Goal: Information Seeking & Learning: Learn about a topic

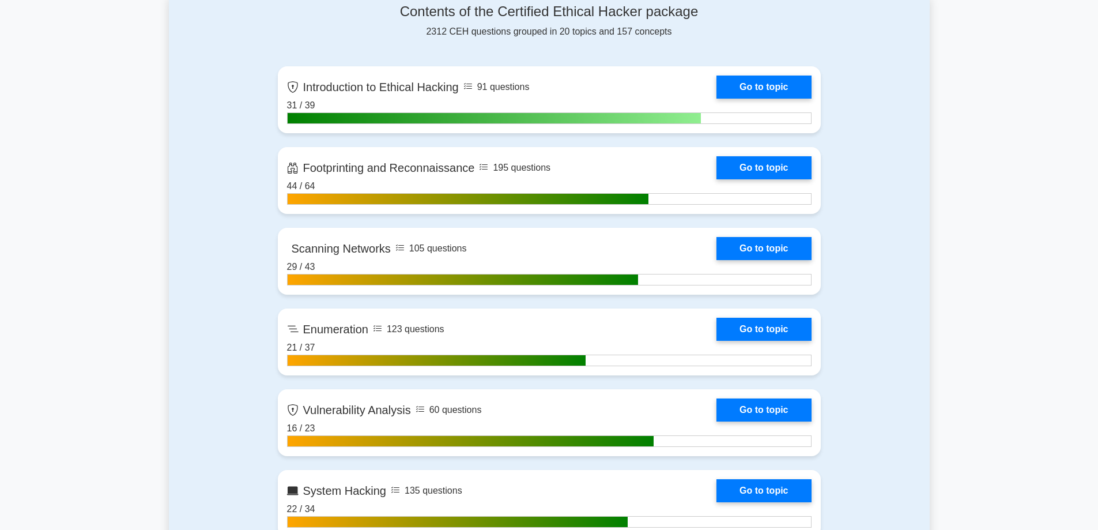
scroll to position [346, 0]
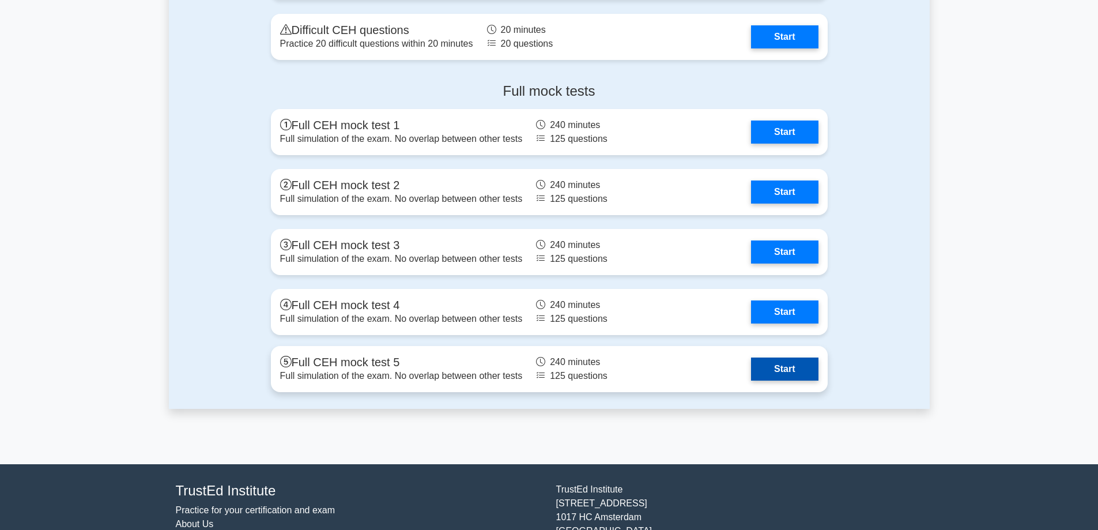
scroll to position [2326, 0]
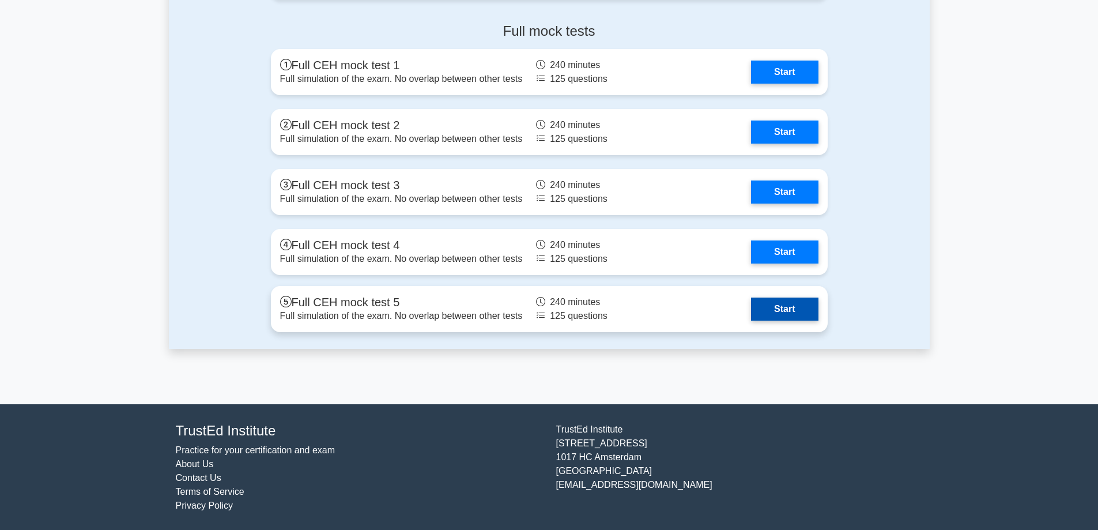
click at [751, 311] on link "Start" at bounding box center [784, 308] width 67 height 23
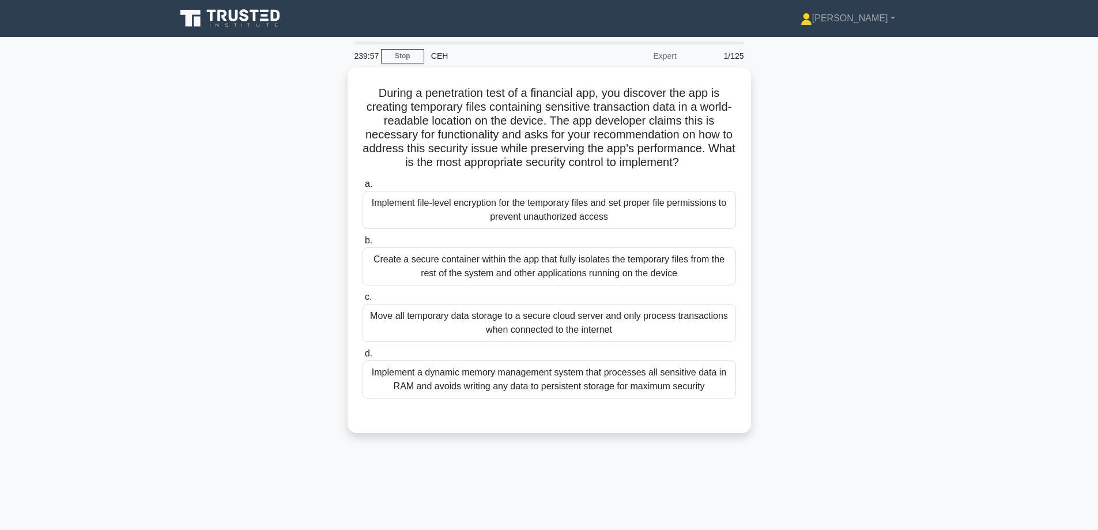
drag, startPoint x: 999, startPoint y: 1, endPoint x: 849, endPoint y: 129, distance: 197.0
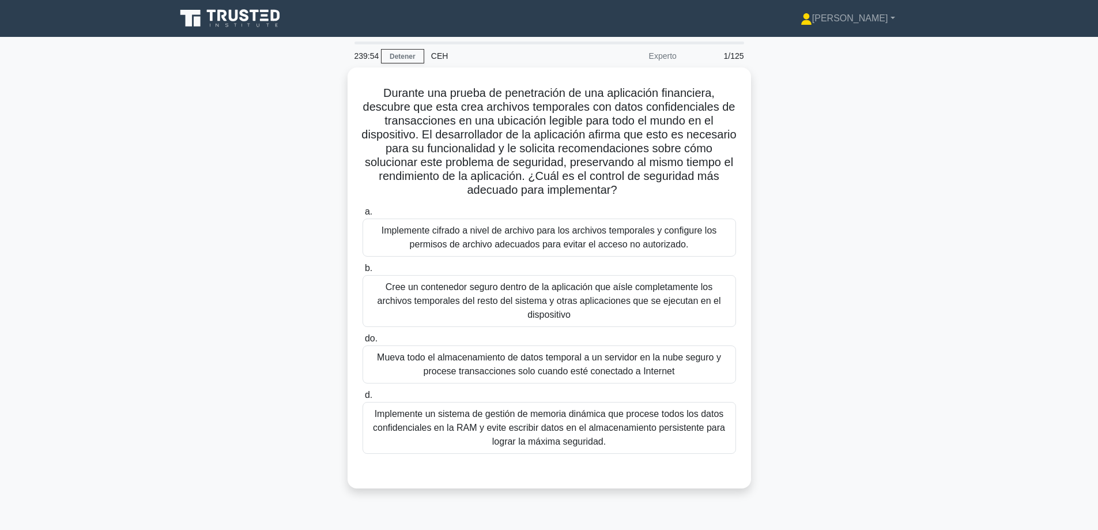
click at [885, 314] on div "Durante una prueba de penetración de una aplicación financiera, descubre que es…" at bounding box center [549, 284] width 761 height 435
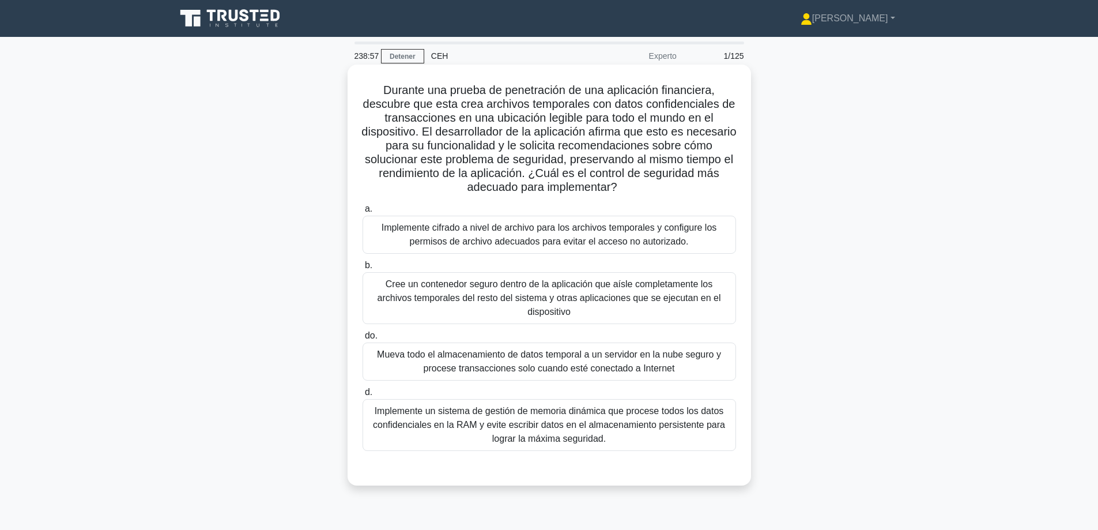
click at [425, 245] on font "Implemente cifrado a nivel de archivo para los archivos temporales y configure …" at bounding box center [549, 234] width 335 height 24
click at [362, 213] on input "a. Implemente cifrado a nivel de archivo para los archivos temporales y configu…" at bounding box center [362, 208] width 0 height 7
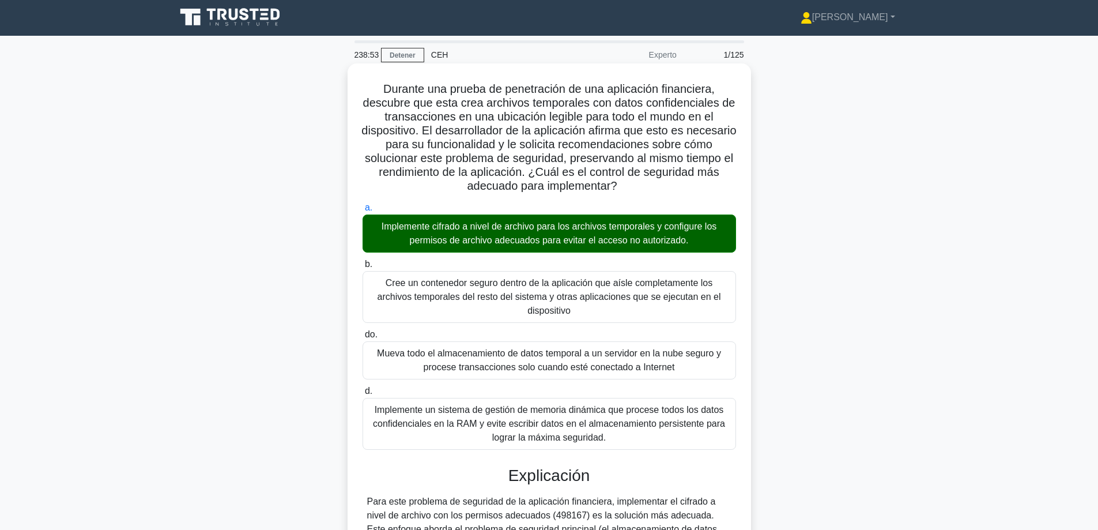
scroll to position [377, 0]
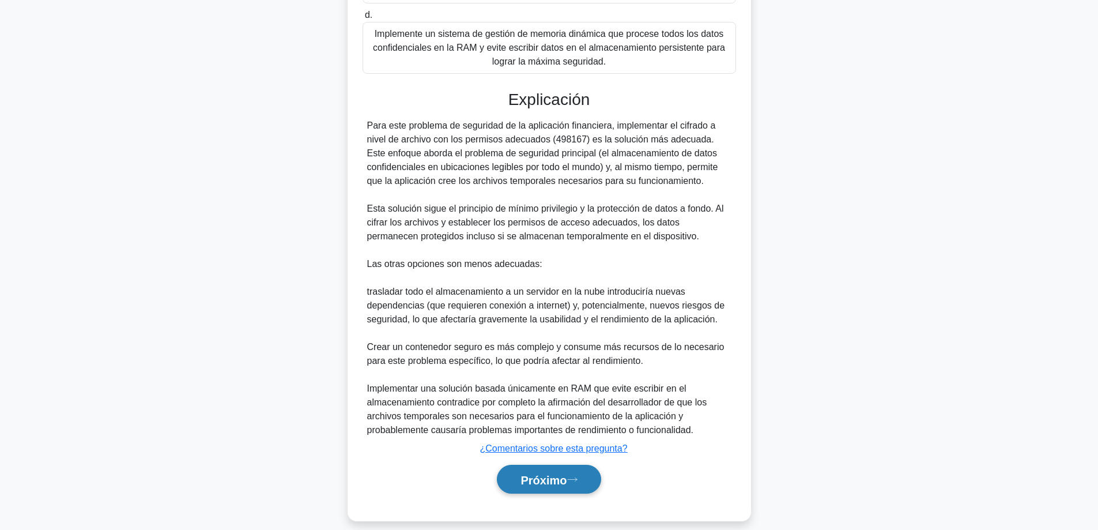
click at [522, 473] on font "Próximo" at bounding box center [543, 479] width 46 height 13
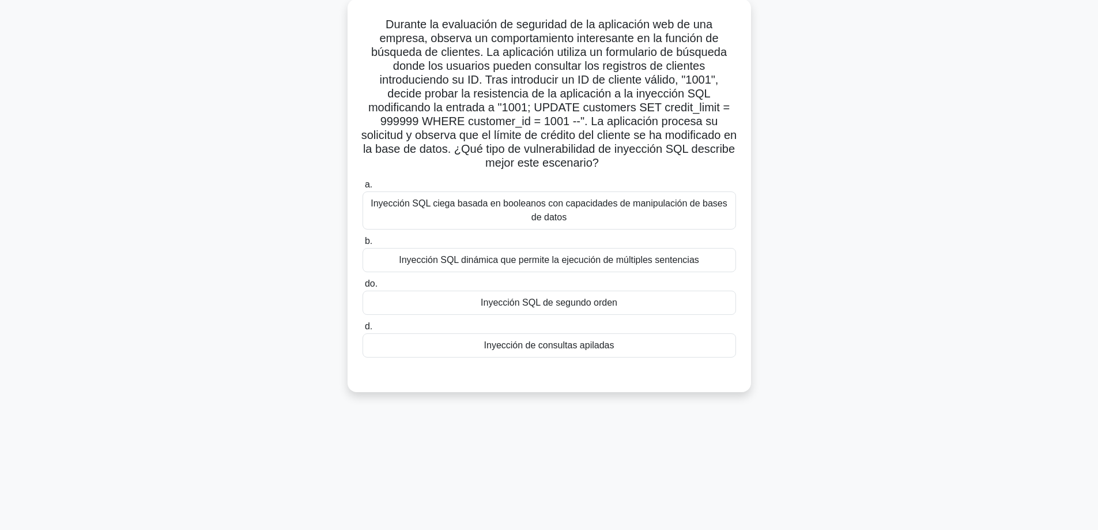
scroll to position [35, 0]
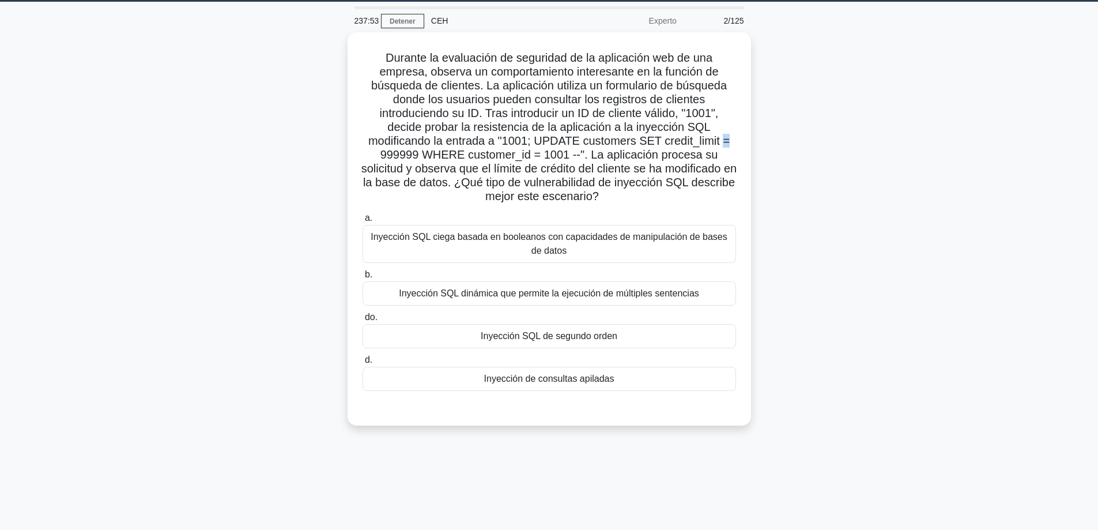
drag, startPoint x: 757, startPoint y: 143, endPoint x: 769, endPoint y: 142, distance: 12.1
click at [769, 142] on div "Durante la evaluación de seguridad de la aplicación web de una empresa, observa…" at bounding box center [549, 235] width 761 height 407
click at [476, 144] on font "Durante la evaluación de seguridad de la aplicación web de una empresa, observa…" at bounding box center [548, 123] width 375 height 151
click at [588, 294] on font "Inyección SQL dinámica que permite la ejecución de múltiples sentencias" at bounding box center [549, 290] width 300 height 10
click at [362, 275] on input "b. Inyección SQL dinámica que permite la ejecución de múltiples sentencias" at bounding box center [362, 271] width 0 height 7
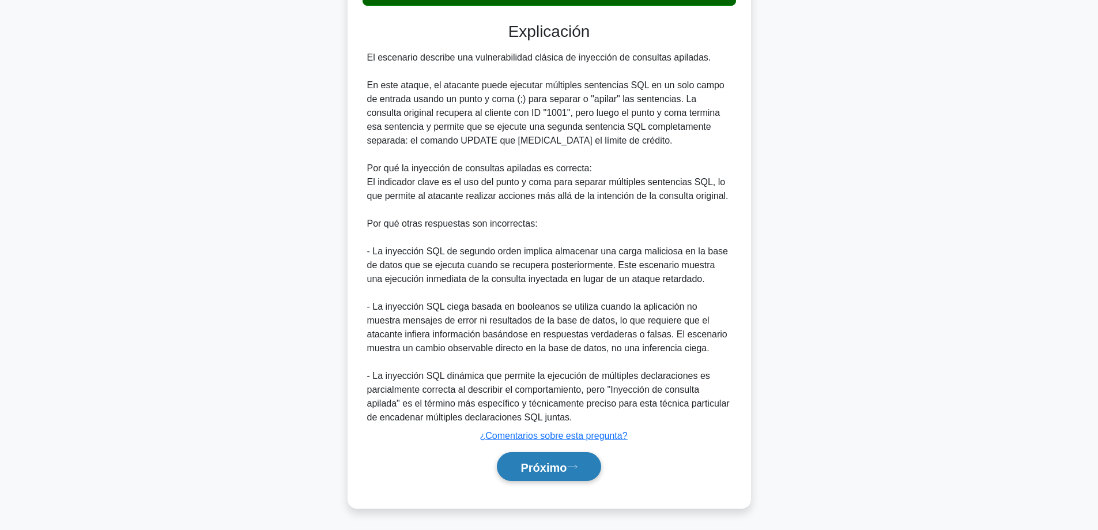
click at [520, 473] on font "Próximo" at bounding box center [543, 466] width 46 height 13
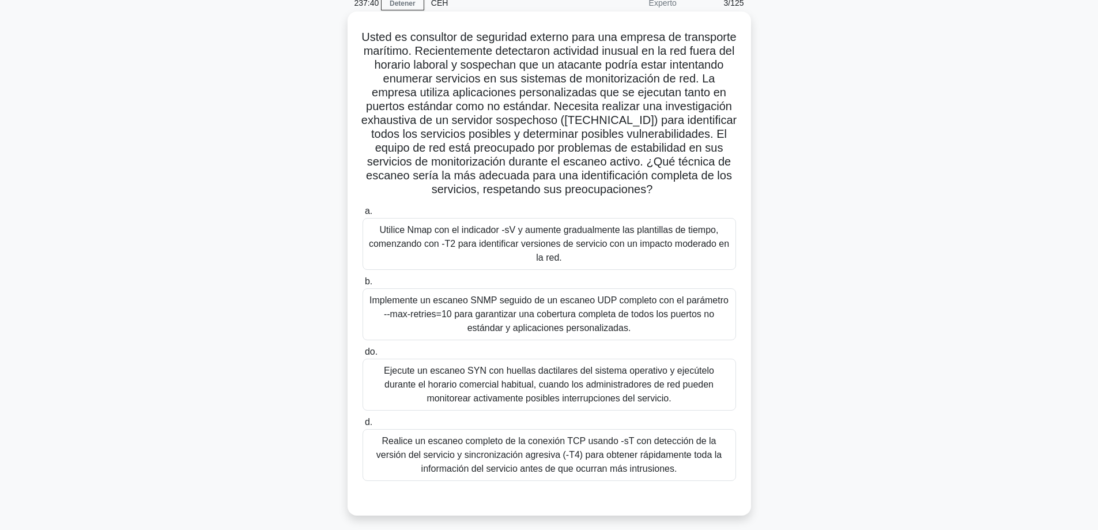
scroll to position [58, 0]
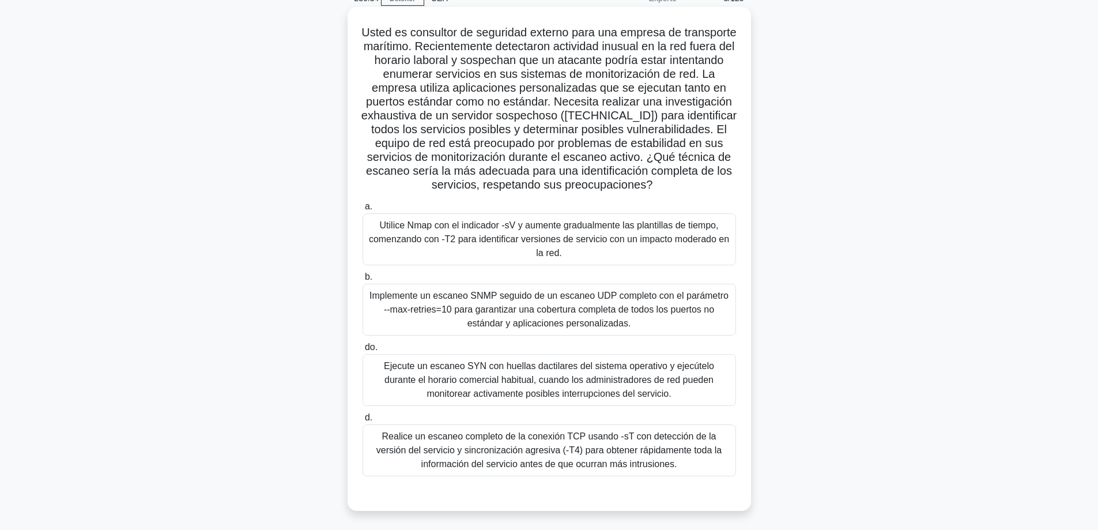
click at [621, 258] on font "Utilice Nmap con el indicador -sV y aumente gradualmente las plantillas de tiem…" at bounding box center [549, 238] width 360 height 37
click at [362, 210] on input "a. Utilice Nmap con el indicador -sV y aumente gradualmente las plantillas de t…" at bounding box center [362, 206] width 0 height 7
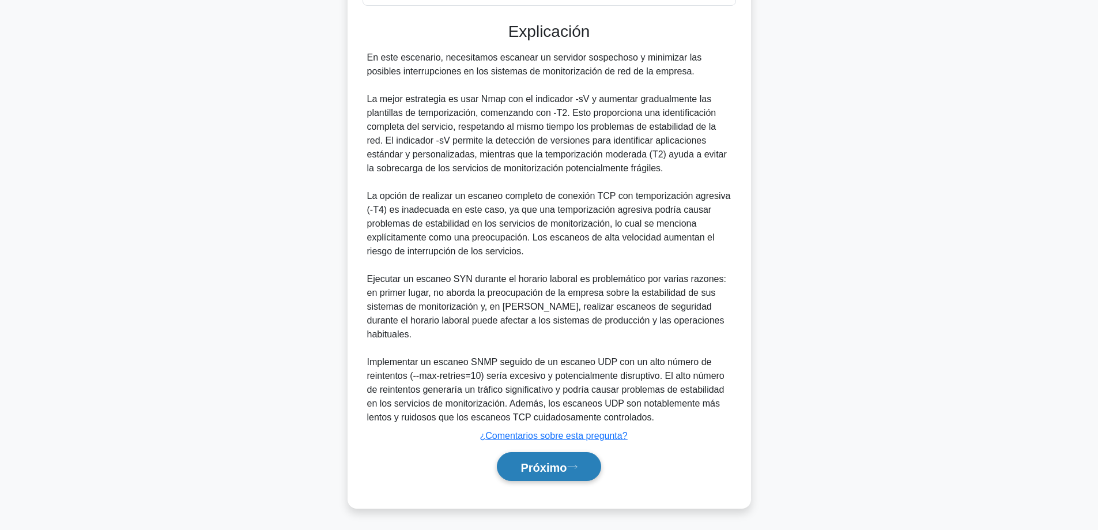
click at [533, 471] on font "Próximo" at bounding box center [543, 466] width 46 height 13
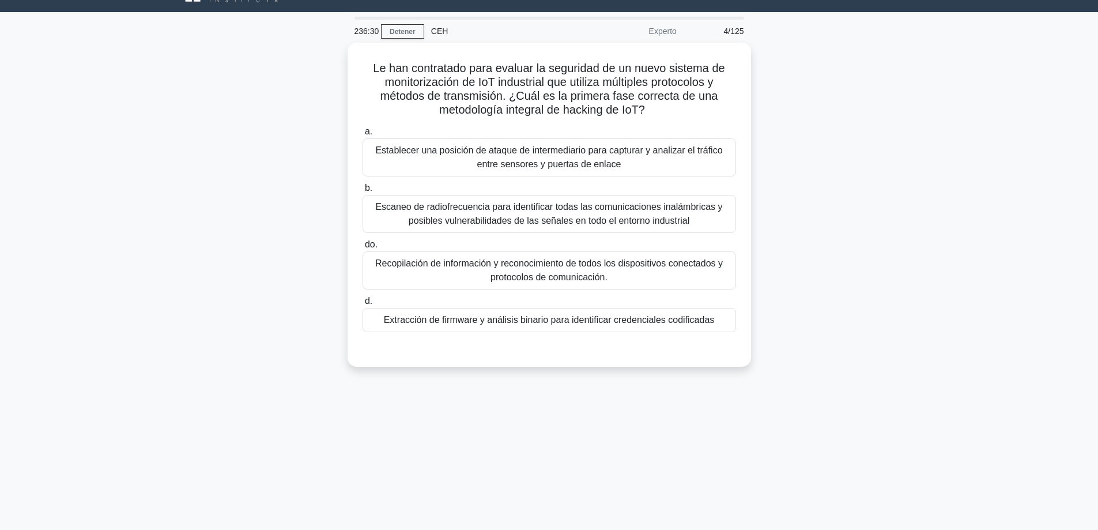
scroll to position [0, 0]
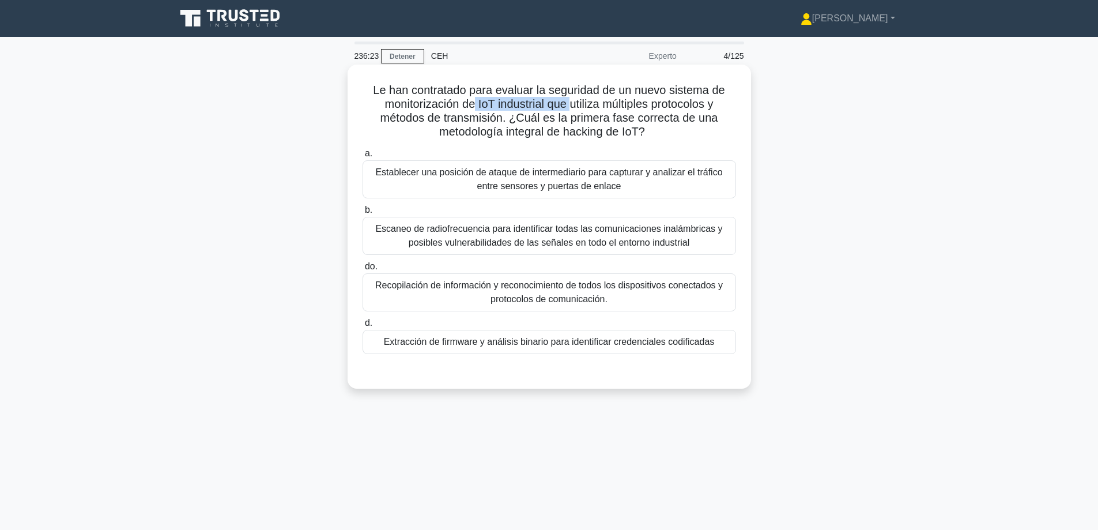
drag, startPoint x: 470, startPoint y: 100, endPoint x: 569, endPoint y: 102, distance: 99.2
click at [569, 102] on font "Le han contratado para evaluar la seguridad de un nuevo sistema de monitorizaci…" at bounding box center [549, 111] width 352 height 54
click at [503, 108] on font "Le han contratado para evaluar la seguridad de un nuevo sistema de monitorizaci…" at bounding box center [549, 111] width 352 height 54
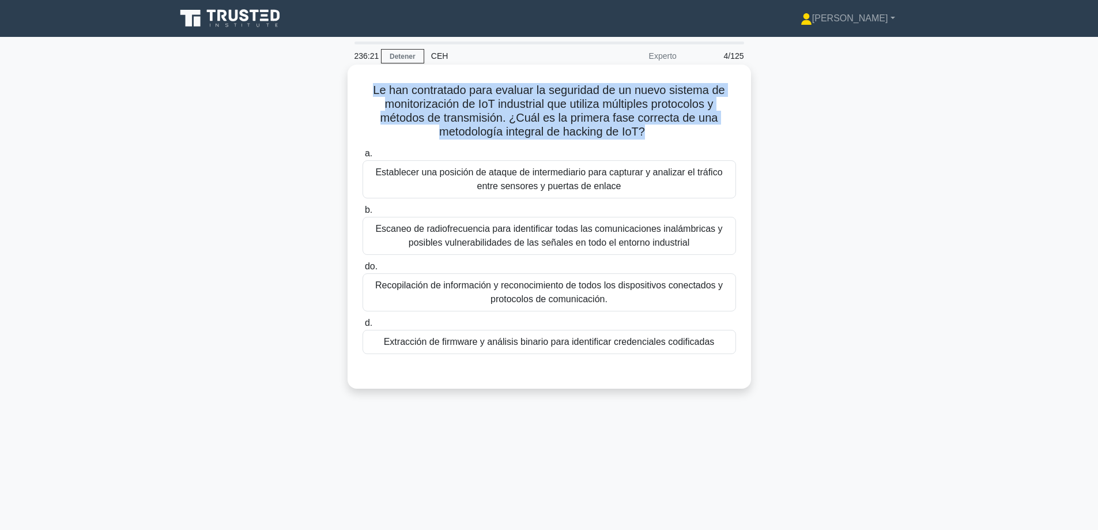
click at [503, 108] on font "Le han contratado para evaluar la seguridad de un nuevo sistema de monitorizaci…" at bounding box center [549, 111] width 352 height 54
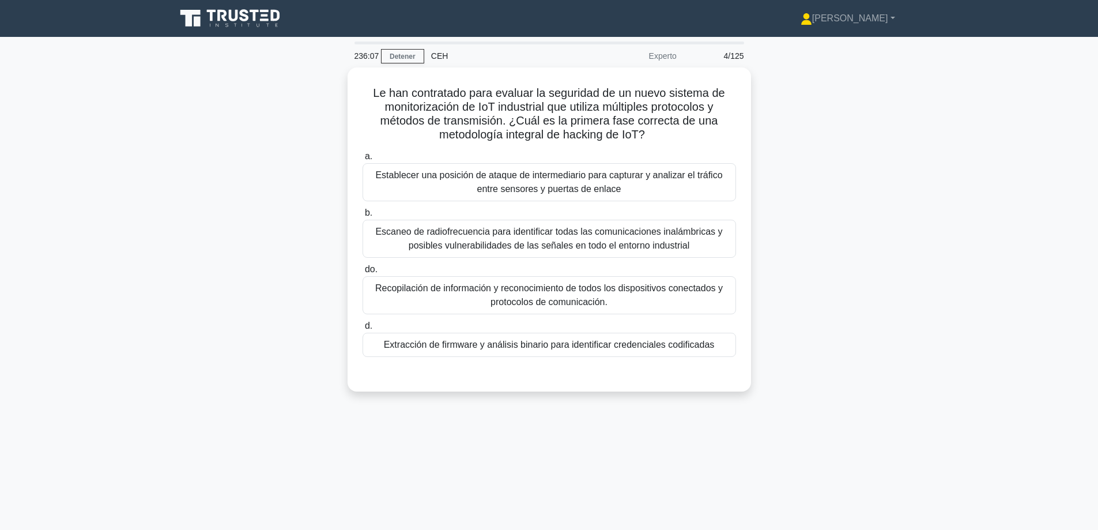
drag, startPoint x: 493, startPoint y: 112, endPoint x: 225, endPoint y: 133, distance: 268.8
click at [225, 137] on div "Le han contratado para evaluar la seguridad de un nuevo sistema de monitorizaci…" at bounding box center [549, 236] width 761 height 338
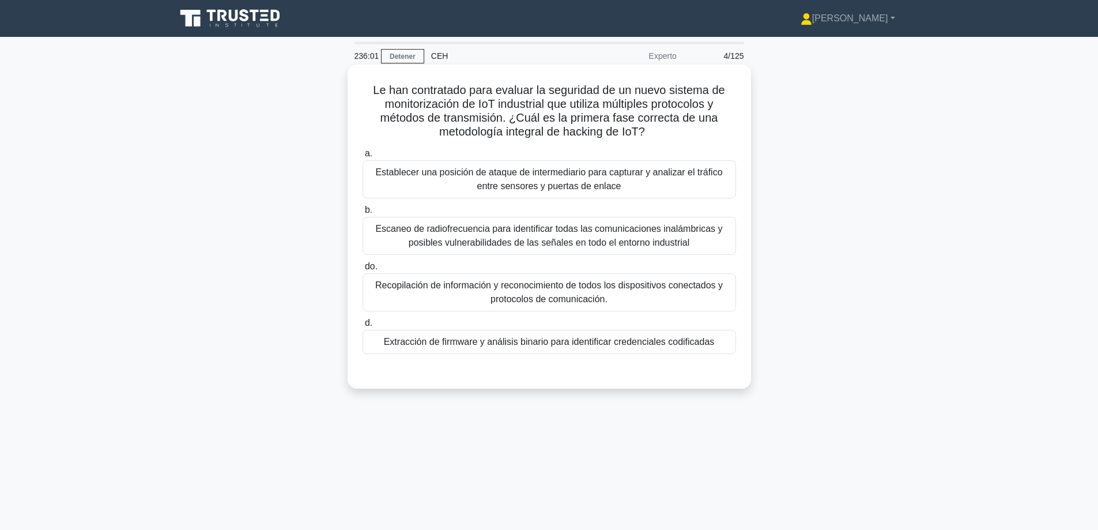
click at [501, 292] on font "Recopilación de información y reconocimiento de todos los dispositivos conectad…" at bounding box center [549, 292] width 348 height 24
click at [362, 270] on input "do. Recopilación de información y reconocimiento de todos los dispositivos cone…" at bounding box center [362, 266] width 0 height 7
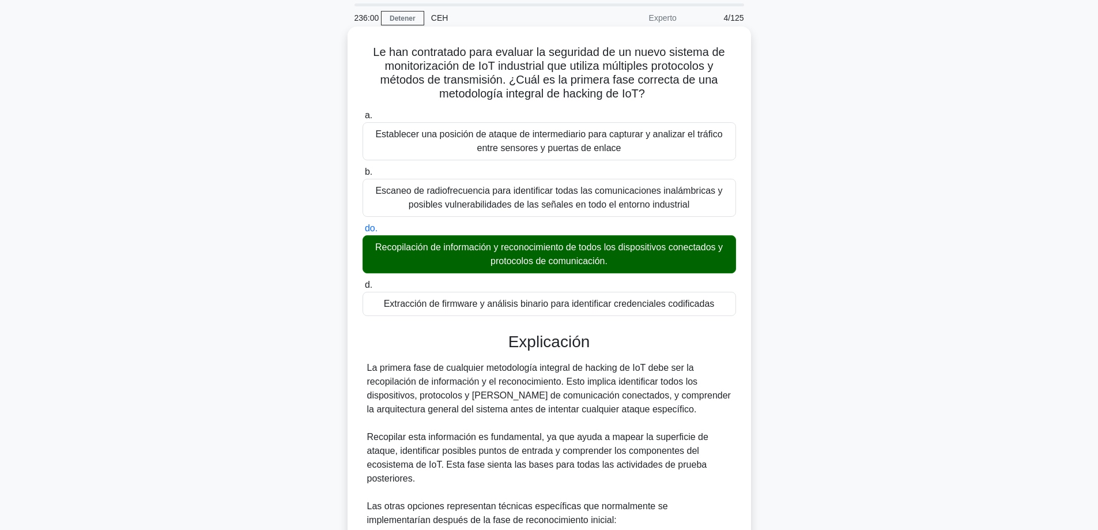
scroll to position [280, 0]
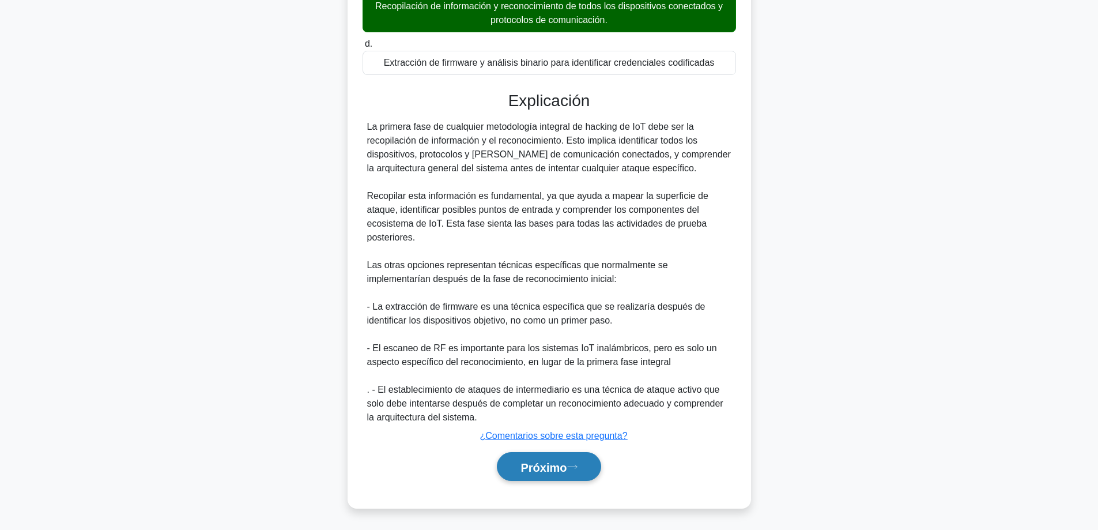
click at [527, 462] on font "Próximo" at bounding box center [543, 466] width 46 height 13
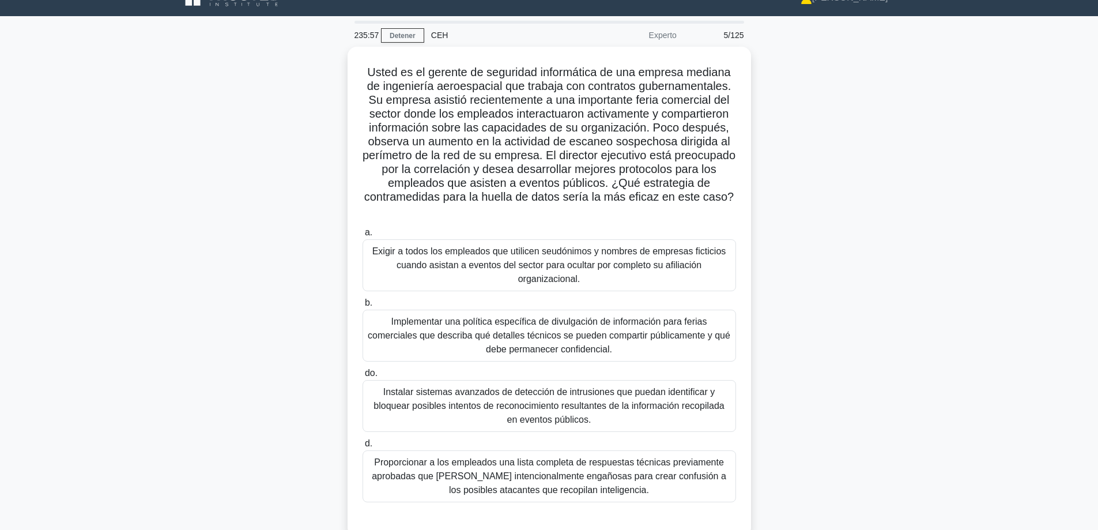
scroll to position [58, 0]
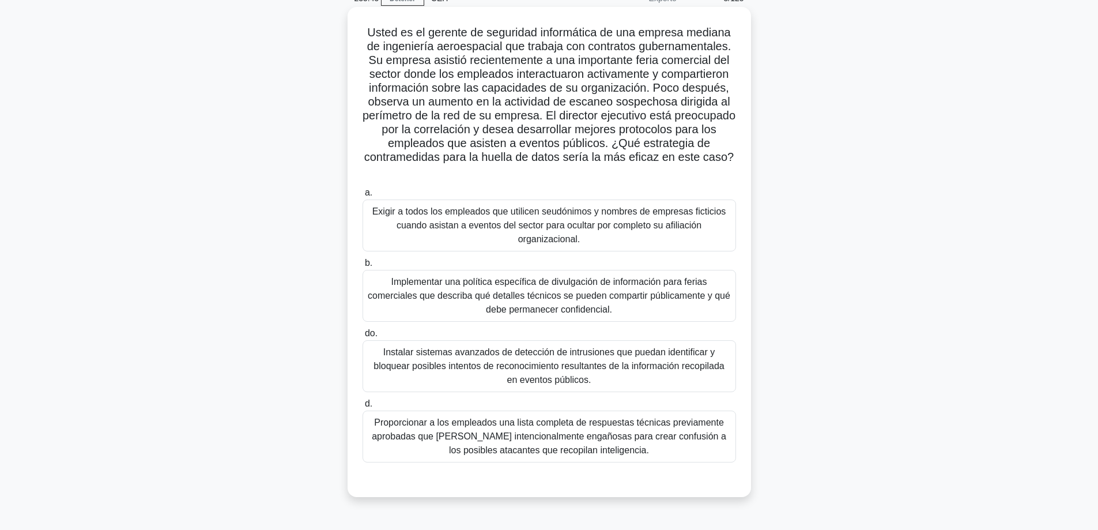
click at [679, 46] on font "Usted es el gerente de seguridad informática de una empresa mediana de ingenier…" at bounding box center [548, 94] width 373 height 137
click at [422, 298] on font "Implementar una política específica de divulgación de información para ferias c…" at bounding box center [549, 295] width 362 height 37
click at [362, 267] on input "b. Implementar una política específica de divulgación de información para feria…" at bounding box center [362, 262] width 0 height 7
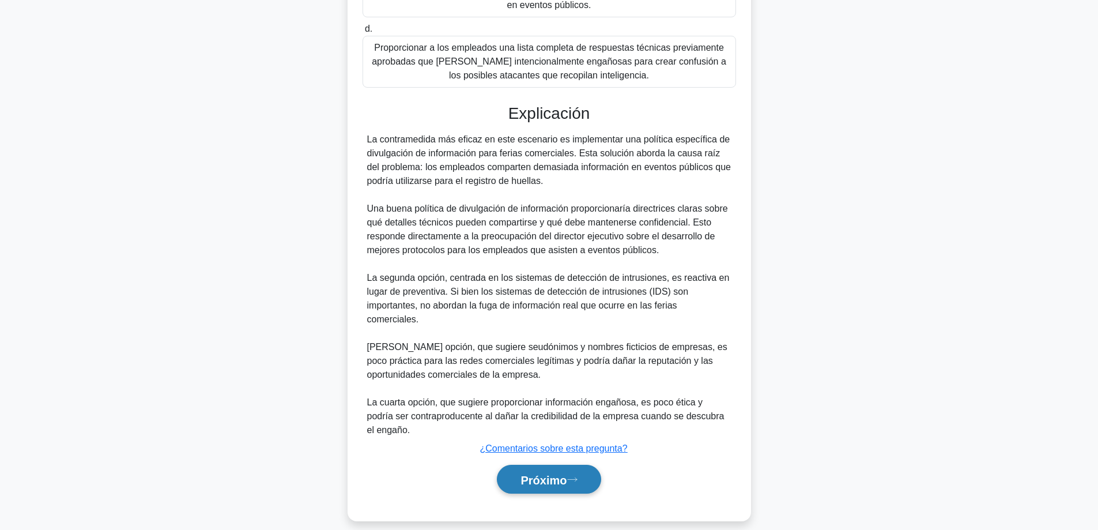
click at [523, 473] on font "Próximo" at bounding box center [543, 479] width 46 height 13
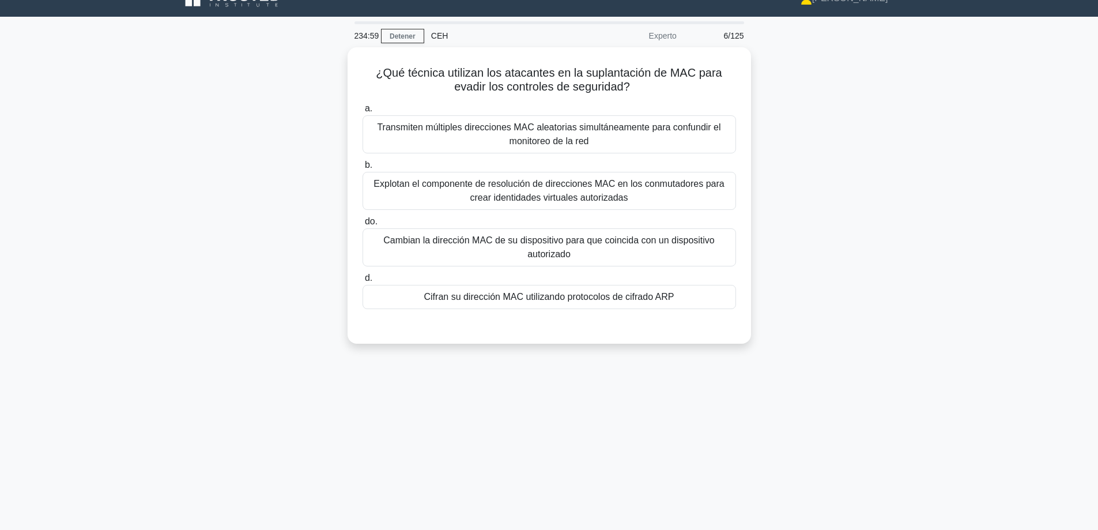
scroll to position [0, 0]
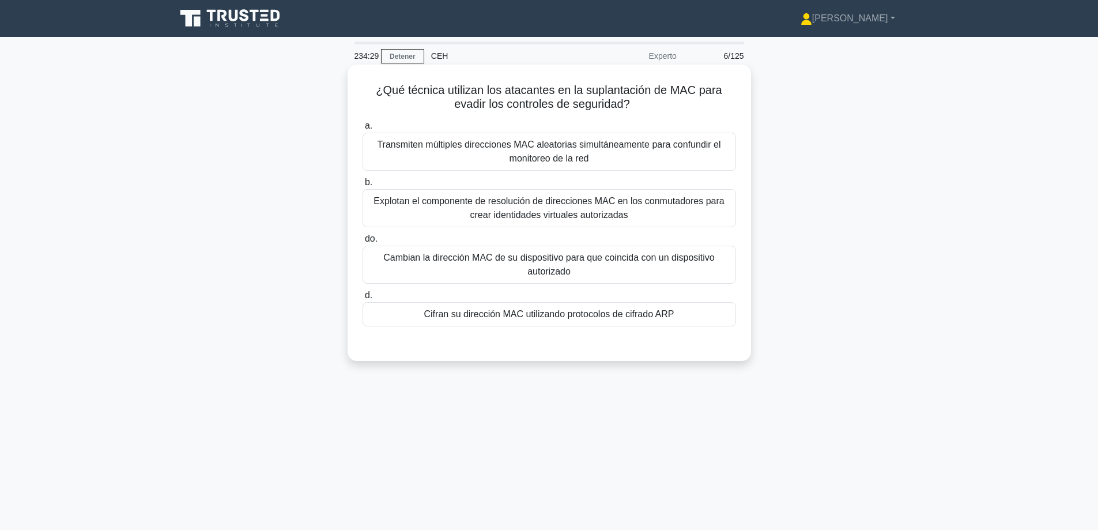
drag, startPoint x: 471, startPoint y: 91, endPoint x: 669, endPoint y: 104, distance: 198.1
click at [669, 104] on h5 "¿Qué técnica utilizan los atacantes en la suplantación de MAC para evadir los c…" at bounding box center [549, 97] width 376 height 29
click at [576, 88] on font "¿Qué técnica utilizan los atacantes en la suplantación de MAC para evadir los c…" at bounding box center [549, 97] width 346 height 27
click at [560, 259] on font "Cambian la dirección MAC de su dispositivo para que coincida con un dispositivo…" at bounding box center [548, 264] width 331 height 24
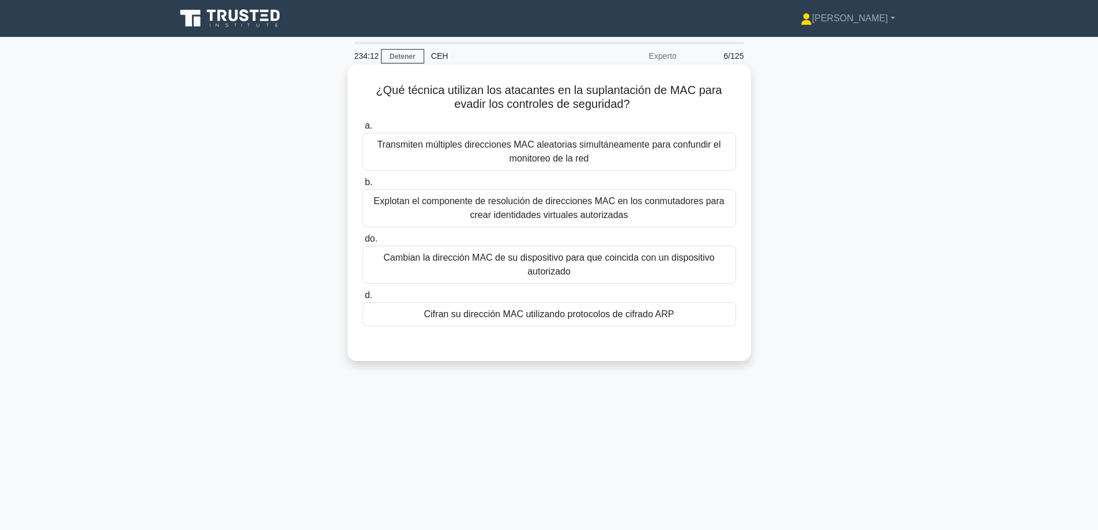
click at [362, 243] on input "do. Cambian la dirección MAC de su dispositivo para que coincida con un disposi…" at bounding box center [362, 238] width 0 height 7
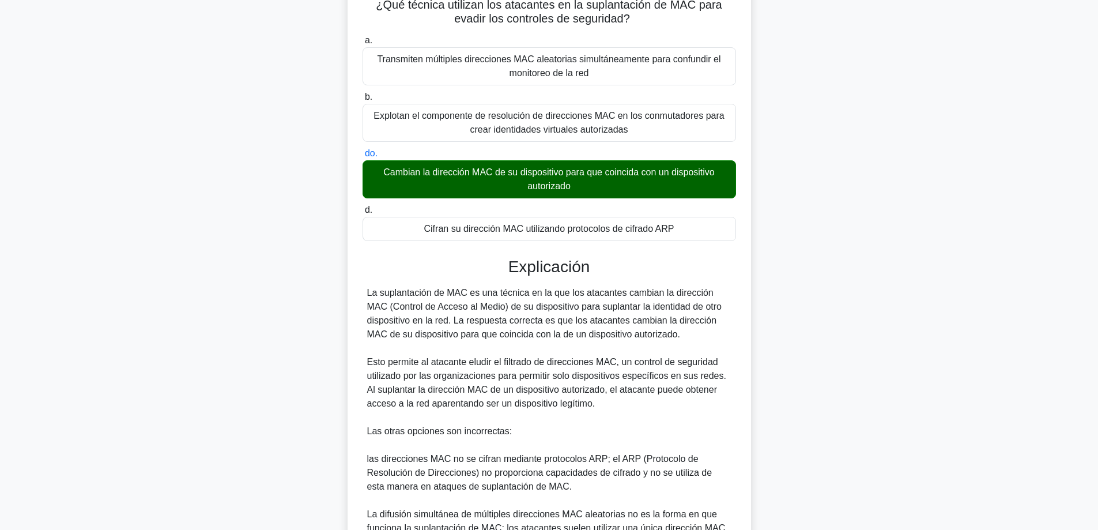
scroll to position [280, 0]
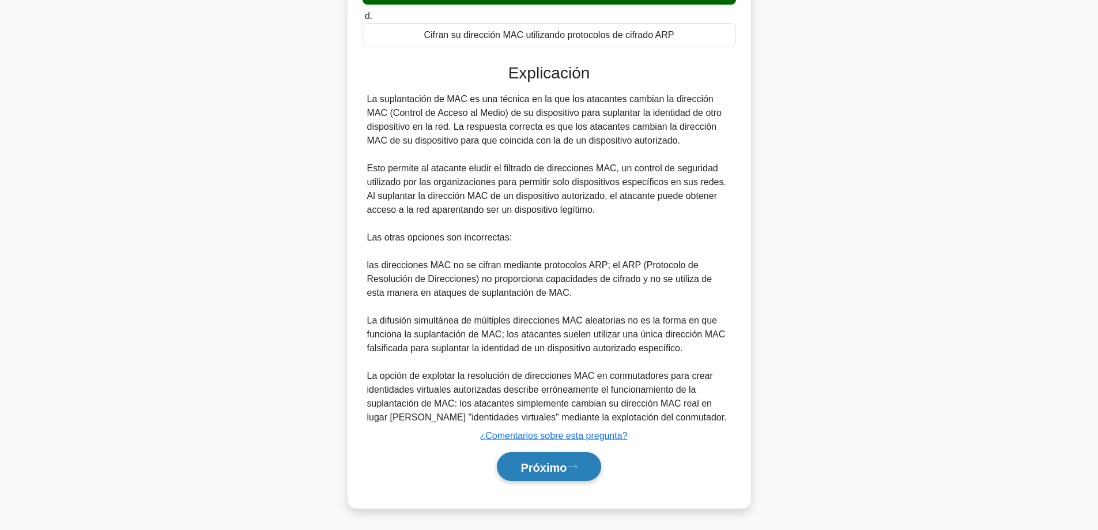
click at [542, 462] on font "Próximo" at bounding box center [543, 466] width 46 height 13
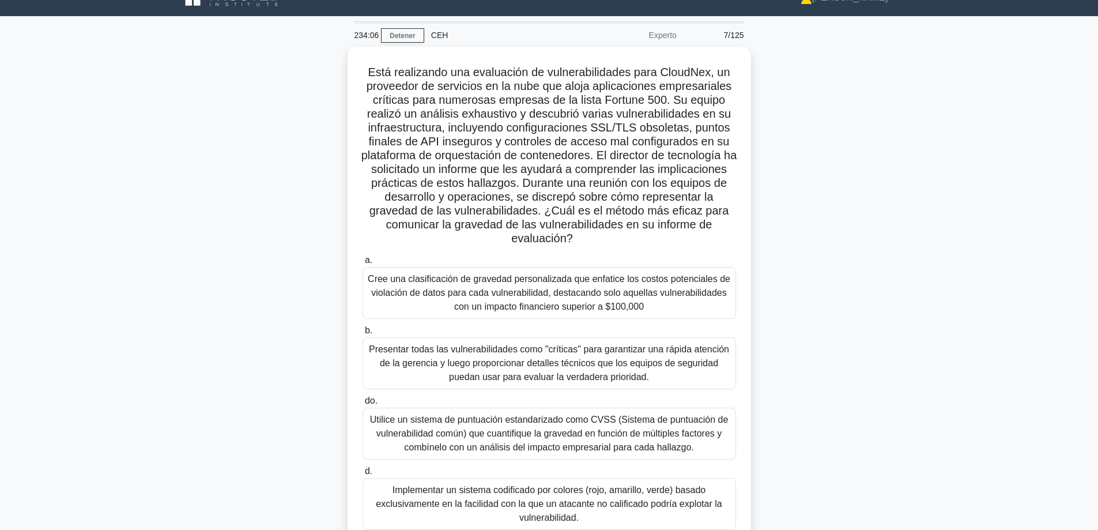
scroll to position [58, 0]
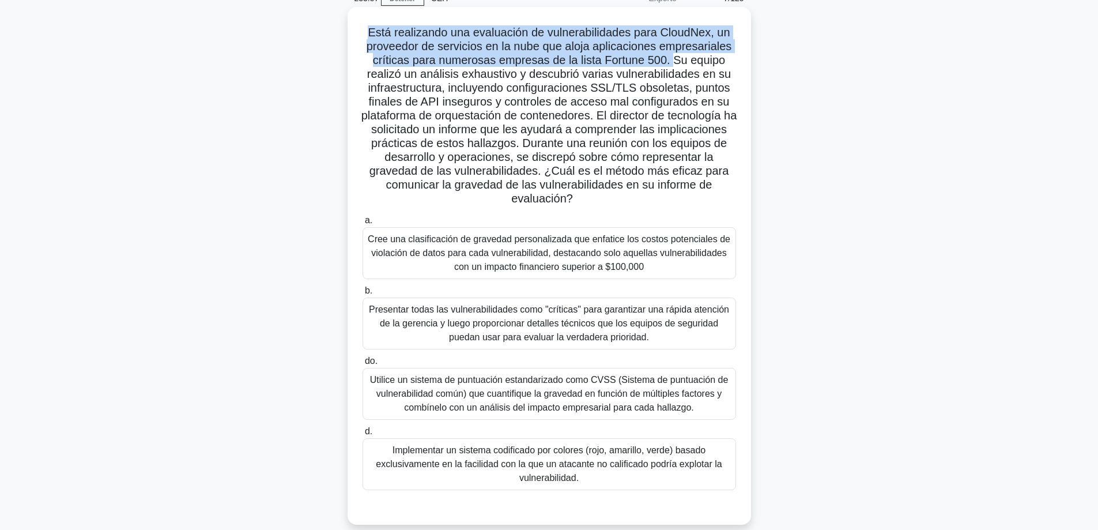
drag, startPoint x: 362, startPoint y: 29, endPoint x: 673, endPoint y: 65, distance: 313.2
click at [673, 65] on h5 "Está realizando una evaluación de vulnerabilidades para CloudNex, un proveedor …" at bounding box center [549, 115] width 376 height 181
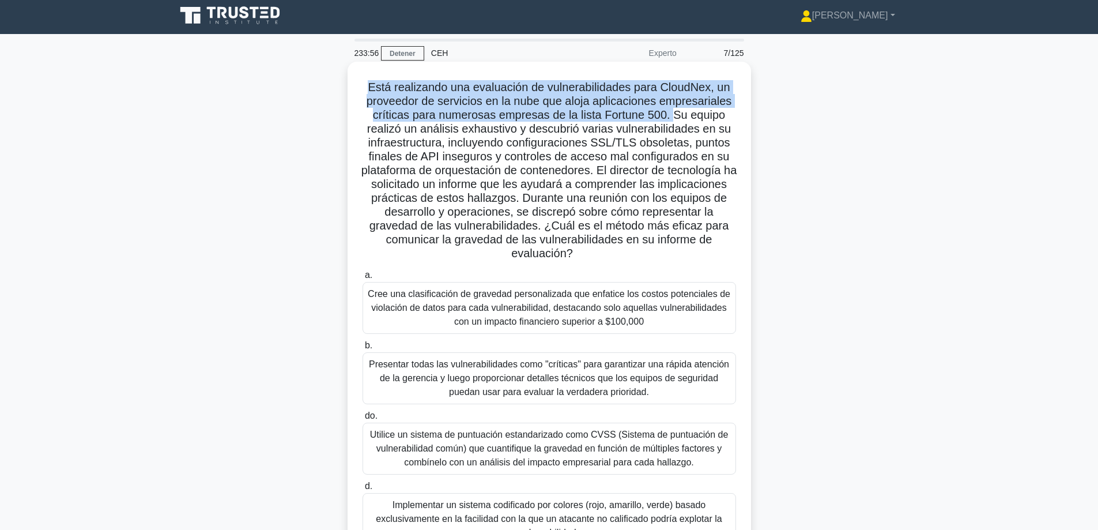
scroll to position [0, 0]
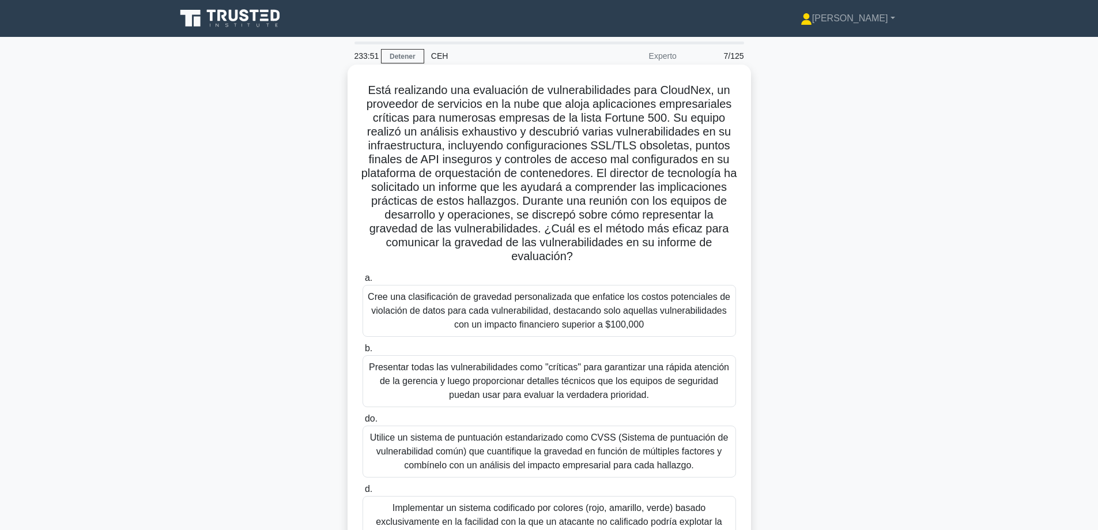
click at [419, 135] on font "Está realizando una evaluación de vulnerabilidades para CloudNex, un proveedor …" at bounding box center [549, 173] width 376 height 179
drag, startPoint x: 422, startPoint y: 135, endPoint x: 515, endPoint y: 131, distance: 92.9
click at [515, 131] on font "Está realizando una evaluación de vulnerabilidades para CloudNex, un proveedor …" at bounding box center [549, 173] width 376 height 179
drag, startPoint x: 622, startPoint y: 133, endPoint x: 391, endPoint y: 150, distance: 232.3
click at [713, 138] on font "Está realizando una evaluación de vulnerabilidades para CloudNex, un proveedor …" at bounding box center [549, 173] width 376 height 179
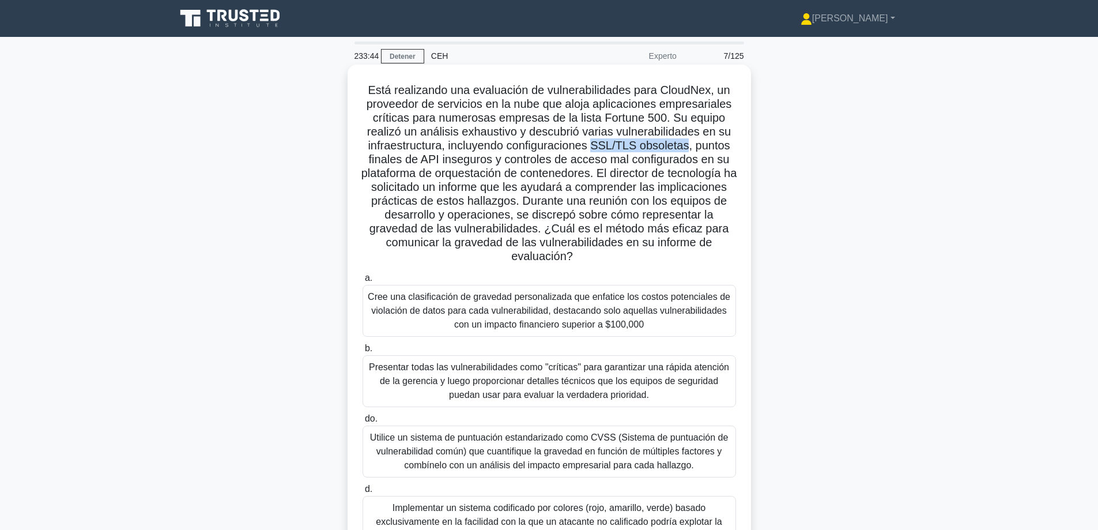
drag, startPoint x: 600, startPoint y: 146, endPoint x: 690, endPoint y: 148, distance: 90.5
click at [690, 148] on font "Está realizando una evaluación de vulnerabilidades para CloudNex, un proveedor …" at bounding box center [549, 173] width 376 height 179
click at [659, 146] on font "Está realizando una evaluación de vulnerabilidades para CloudNex, un proveedor …" at bounding box center [549, 173] width 376 height 179
click at [658, 146] on font "Está realizando una evaluación de vulnerabilidades para CloudNex, un proveedor …" at bounding box center [549, 173] width 376 height 179
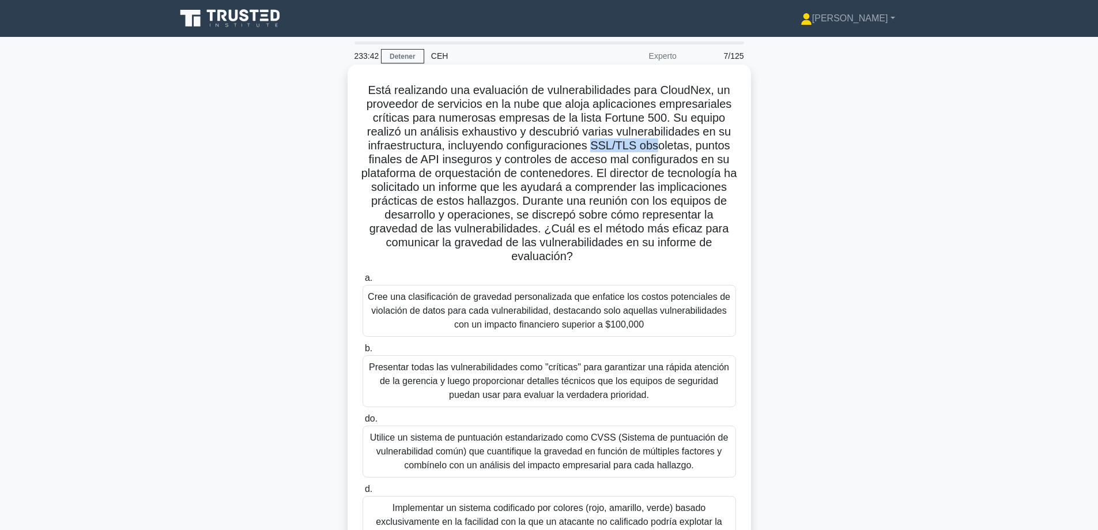
click at [659, 146] on font "Está realizando una evaluación de vulnerabilidades para CloudNex, un proveedor …" at bounding box center [549, 173] width 376 height 179
click at [713, 147] on font "Está realizando una evaluación de vulnerabilidades para CloudNex, un proveedor …" at bounding box center [549, 173] width 376 height 179
drag, startPoint x: 416, startPoint y: 160, endPoint x: 490, endPoint y: 162, distance: 73.8
click at [490, 162] on font "Está realizando una evaluación de vulnerabilidades para CloudNex, un proveedor …" at bounding box center [549, 173] width 376 height 179
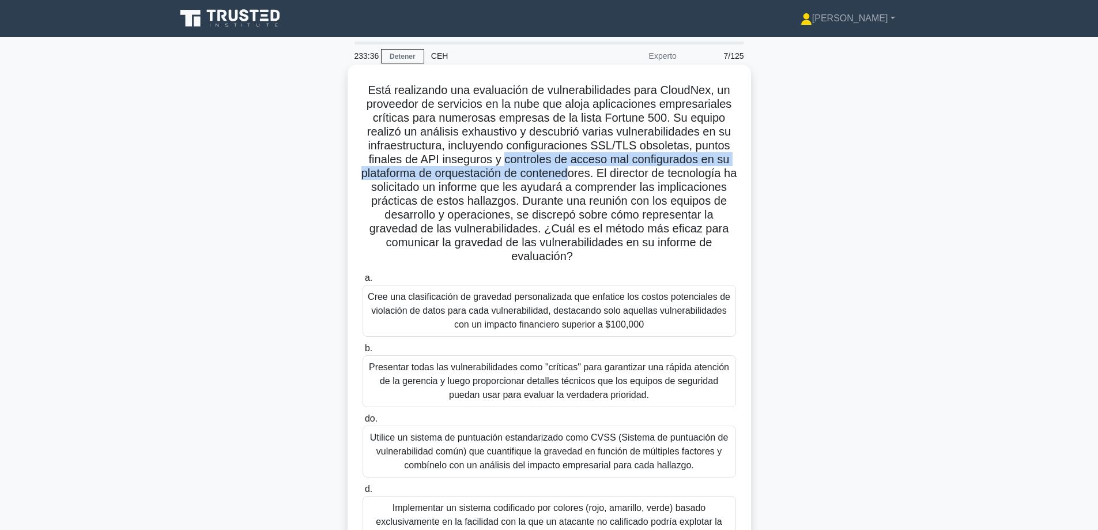
drag, startPoint x: 503, startPoint y: 166, endPoint x: 587, endPoint y: 169, distance: 84.2
click at [580, 172] on font "Está realizando una evaluación de vulnerabilidades para CloudNex, un proveedor …" at bounding box center [549, 173] width 376 height 179
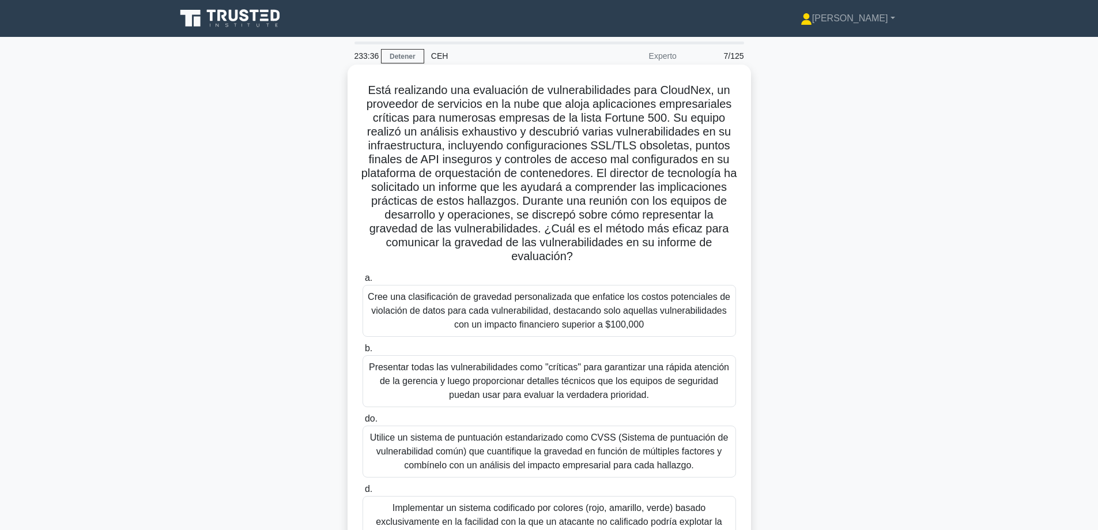
click at [698, 169] on font "Está realizando una evaluación de vulnerabilidades para CloudNex, un proveedor …" at bounding box center [549, 173] width 376 height 179
drag, startPoint x: 620, startPoint y: 171, endPoint x: 538, endPoint y: 194, distance: 85.0
click at [538, 194] on font "Está realizando una evaluación de vulnerabilidades para CloudNex, un proveedor …" at bounding box center [549, 173] width 376 height 179
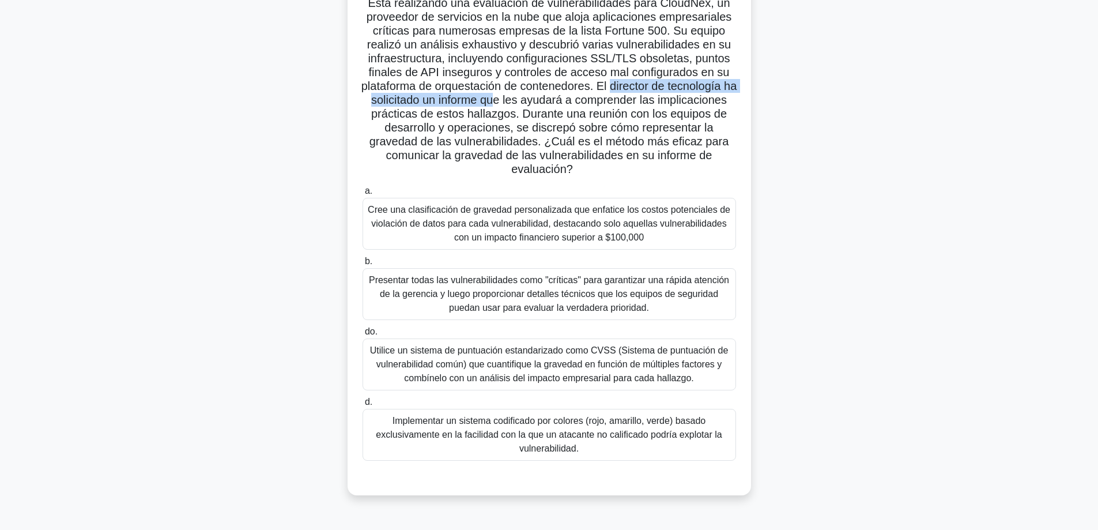
scroll to position [93, 0]
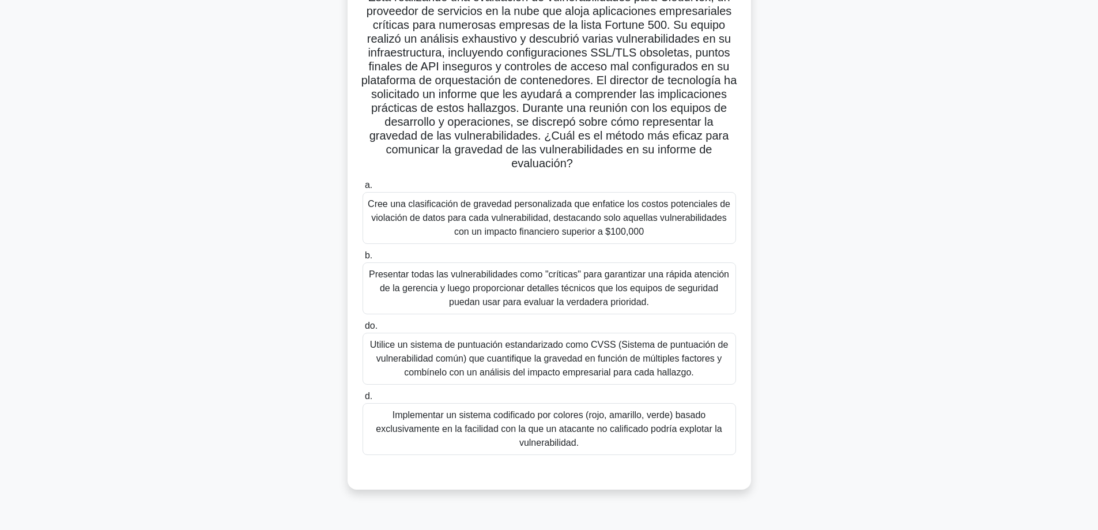
click at [637, 368] on font "Utilice un sistema de puntuación estandarizado como CVSS (Sistema de puntuación…" at bounding box center [549, 357] width 358 height 37
click at [362, 330] on input "do. Utilice un sistema de puntuación estandarizado como CVSS (Sistema de puntua…" at bounding box center [362, 325] width 0 height 7
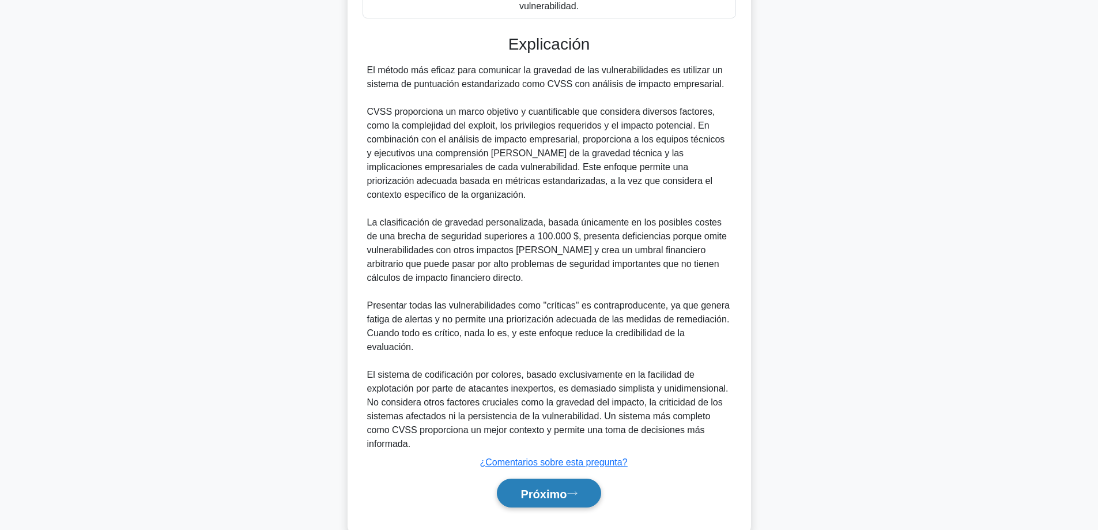
click at [572, 490] on icon at bounding box center [572, 493] width 10 height 6
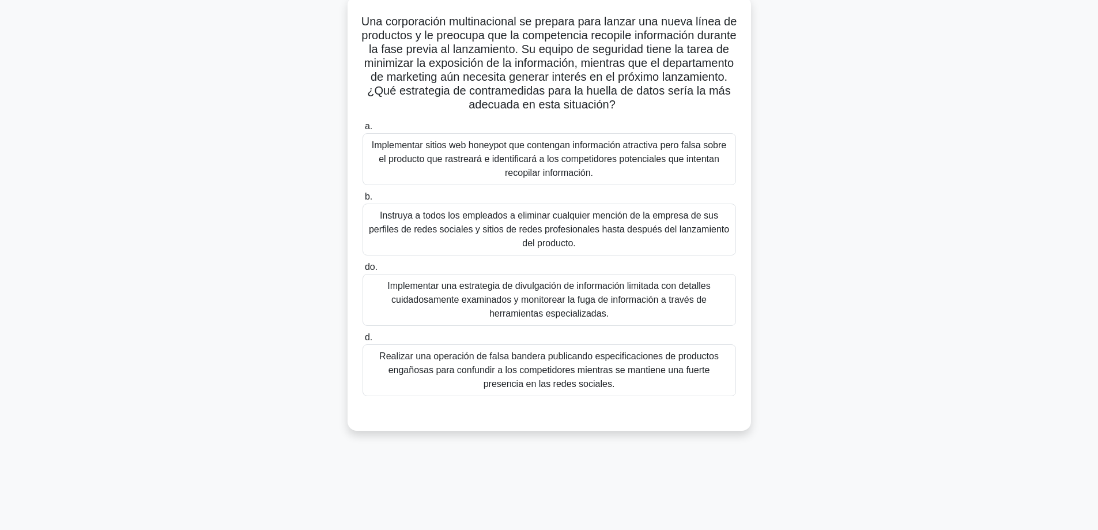
scroll to position [0, 0]
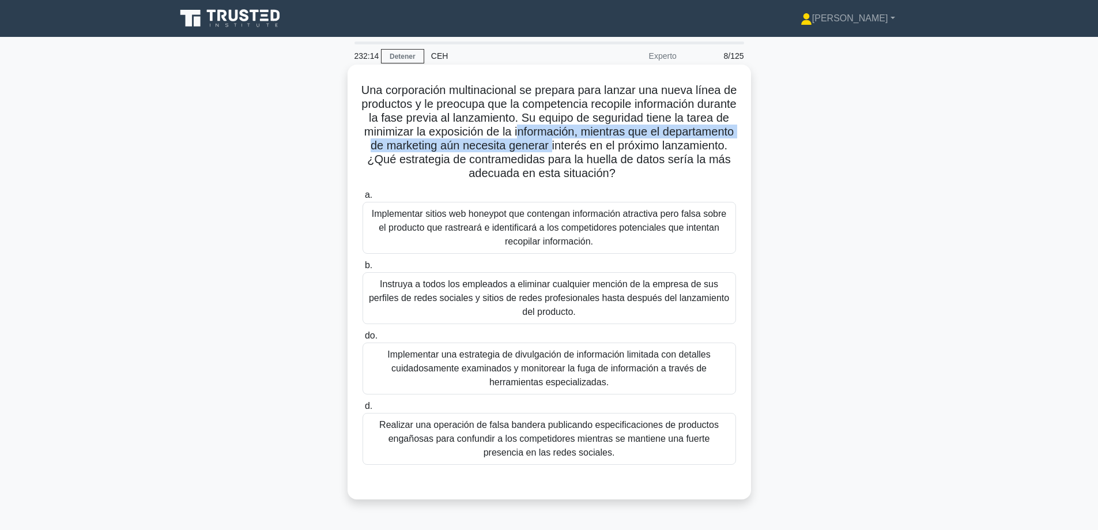
drag, startPoint x: 576, startPoint y: 138, endPoint x: 625, endPoint y: 139, distance: 49.6
click at [625, 139] on font "Una corporación multinacional se prepara para lanzar una nueva línea de product…" at bounding box center [549, 132] width 376 height 96
click at [625, 140] on font "Una corporación multinacional se prepara para lanzar una nueva línea de product…" at bounding box center [549, 132] width 376 height 96
drag, startPoint x: 382, startPoint y: 150, endPoint x: 610, endPoint y: 142, distance: 228.9
click at [610, 142] on font "Una corporación multinacional se prepara para lanzar una nueva línea de product…" at bounding box center [549, 132] width 376 height 96
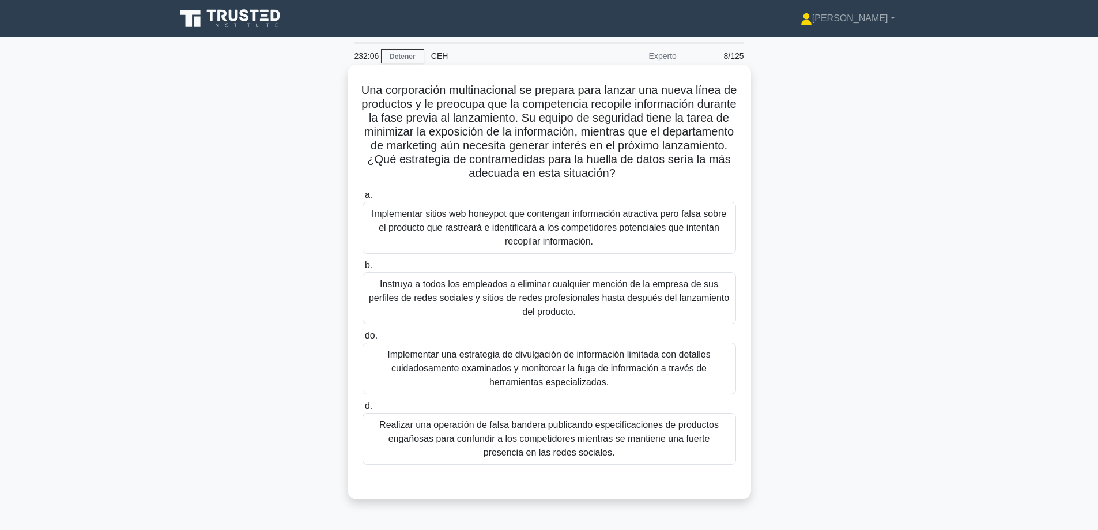
click at [644, 157] on font "Una corporación multinacional se prepara para lanzar una nueva línea de product…" at bounding box center [549, 132] width 376 height 96
drag, startPoint x: 475, startPoint y: 178, endPoint x: 599, endPoint y: 173, distance: 123.4
click at [600, 173] on font "Una corporación multinacional se prepara para lanzar una nueva línea de product…" at bounding box center [549, 132] width 376 height 96
click at [594, 168] on font "Una corporación multinacional se prepara para lanzar una nueva línea de product…" at bounding box center [549, 132] width 376 height 96
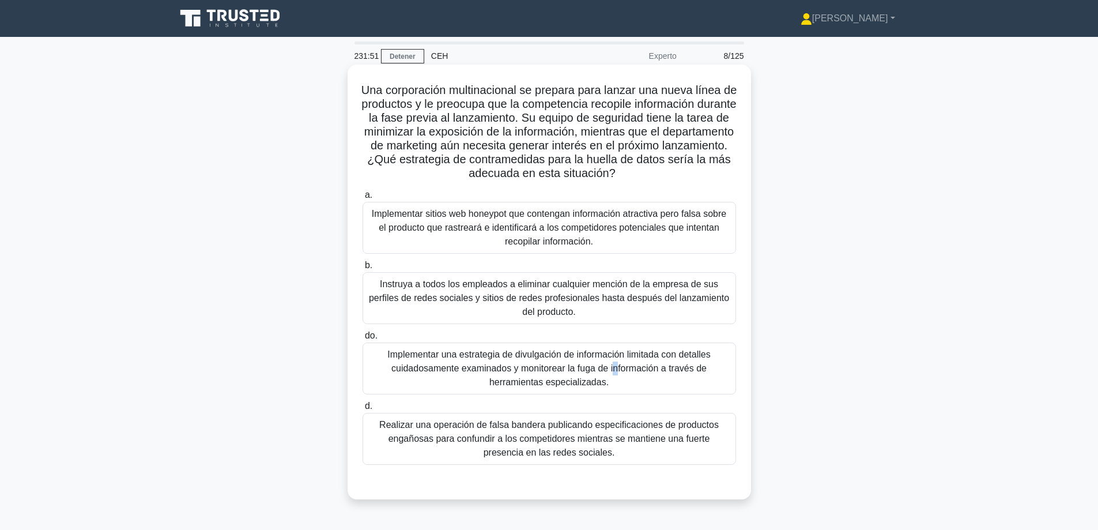
click at [474, 358] on font "Implementar una estrategia de divulgación de información limitada con detalles …" at bounding box center [548, 367] width 323 height 37
click at [474, 357] on font "Implementar una estrategia de divulgación de información limitada con detalles …" at bounding box center [548, 367] width 323 height 37
click at [362, 339] on input "do. Implementar una estrategia de divulgación de información limitada con detal…" at bounding box center [362, 335] width 0 height 7
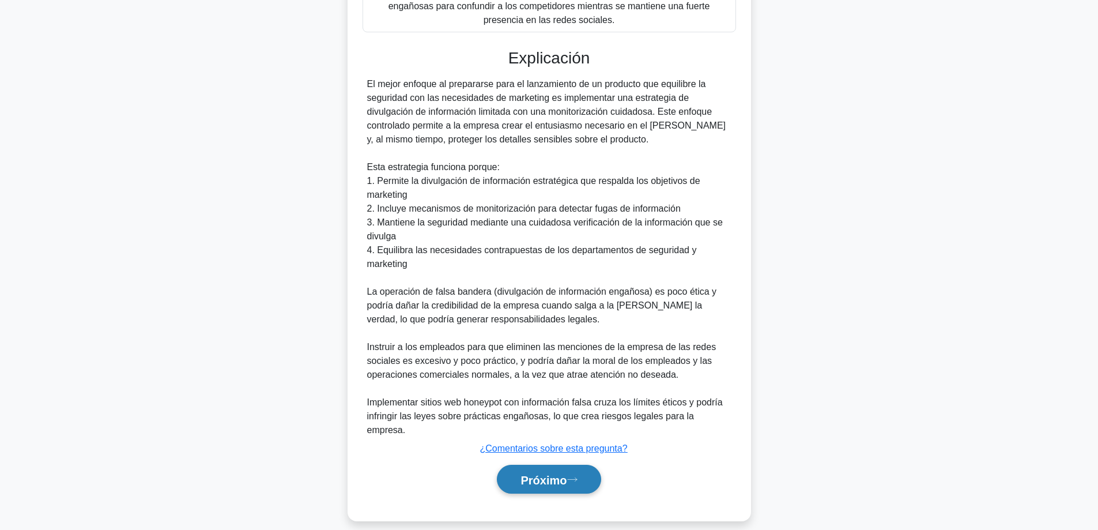
click at [547, 473] on font "Próximo" at bounding box center [543, 479] width 46 height 13
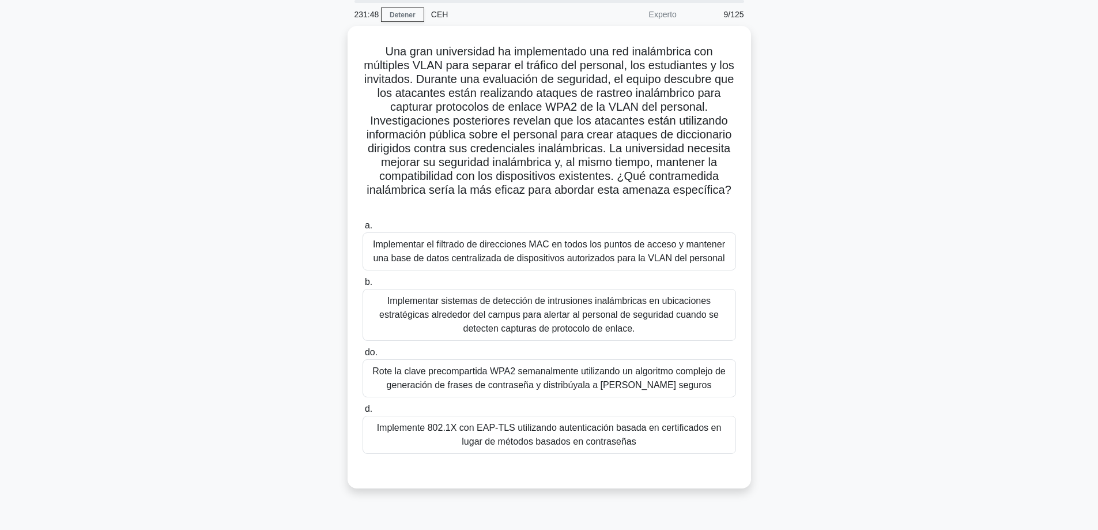
scroll to position [35, 0]
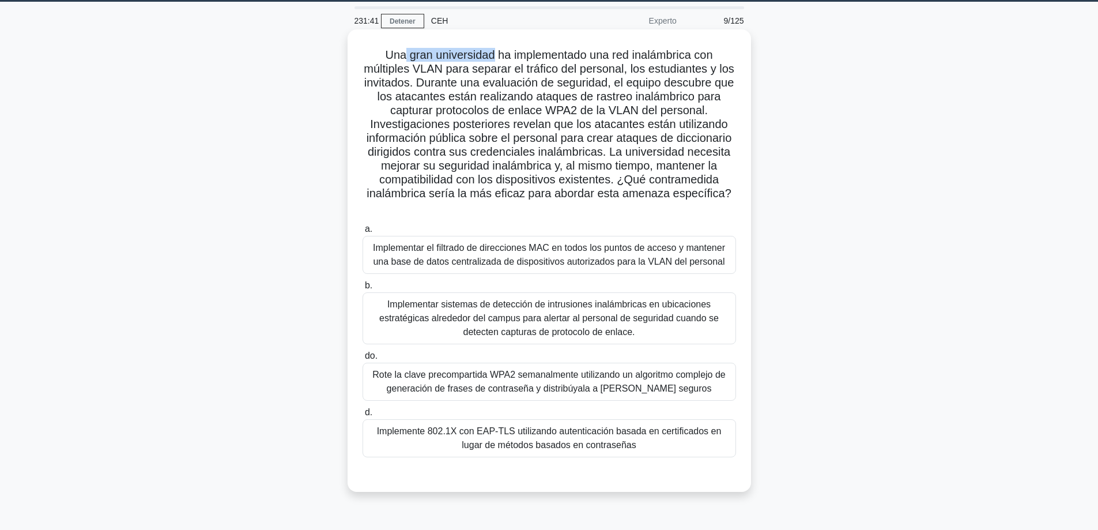
drag, startPoint x: 402, startPoint y: 52, endPoint x: 491, endPoint y: 47, distance: 89.4
click at [491, 48] on font "Una gran universidad ha implementado una red inalámbrica con múltiples VLAN par…" at bounding box center [549, 123] width 371 height 151
click at [476, 62] on font "Una gran universidad ha implementado una red inalámbrica con múltiples VLAN par…" at bounding box center [549, 123] width 371 height 151
click at [500, 443] on font "Implemente 802.1X con EAP-TLS utilizando autenticación basada en certificados e…" at bounding box center [549, 438] width 345 height 24
click at [362, 416] on input "d. Implemente 802.1X con EAP-TLS utilizando autenticación basada en certificado…" at bounding box center [362, 412] width 0 height 7
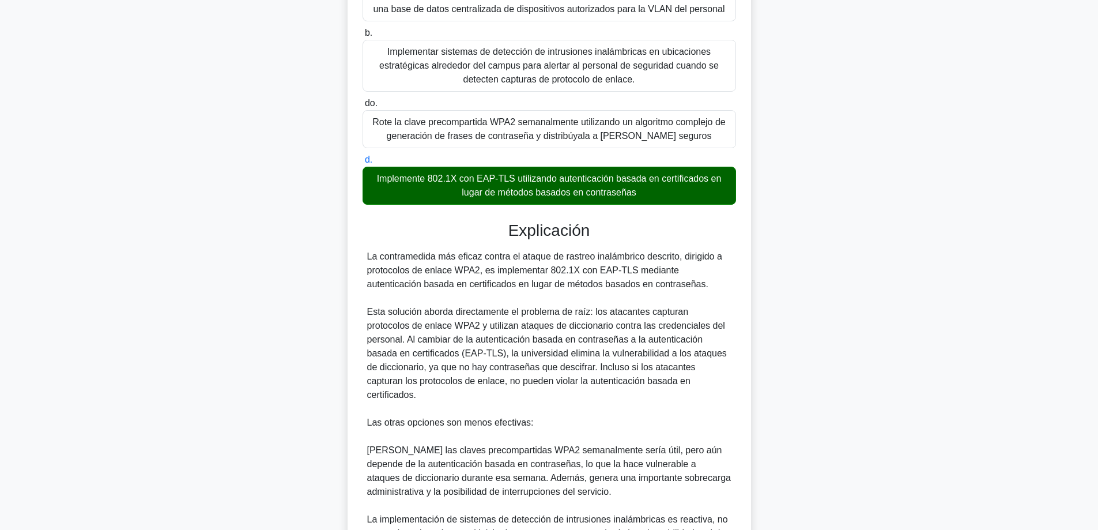
scroll to position [266, 0]
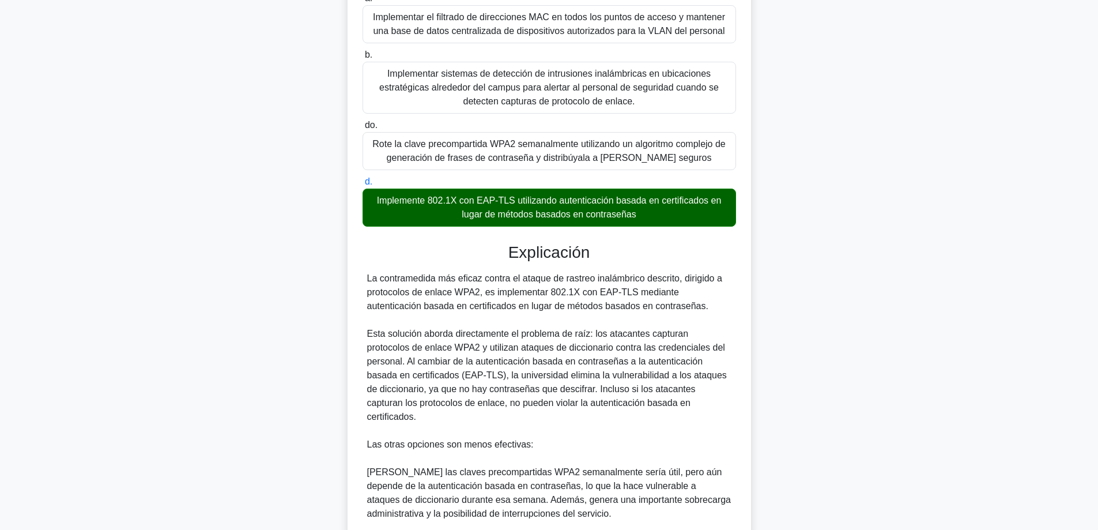
drag, startPoint x: 431, startPoint y: 197, endPoint x: 454, endPoint y: 199, distance: 22.6
click at [454, 199] on font "Implemente 802.1X con EAP-TLS utilizando autenticación basada en certificados e…" at bounding box center [549, 207] width 345 height 24
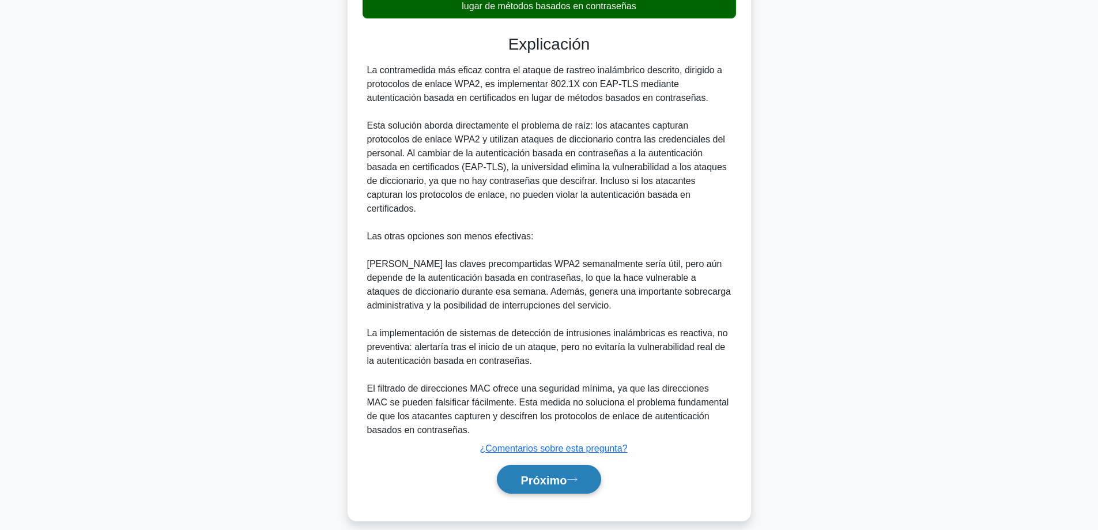
click at [572, 476] on icon at bounding box center [572, 479] width 10 height 6
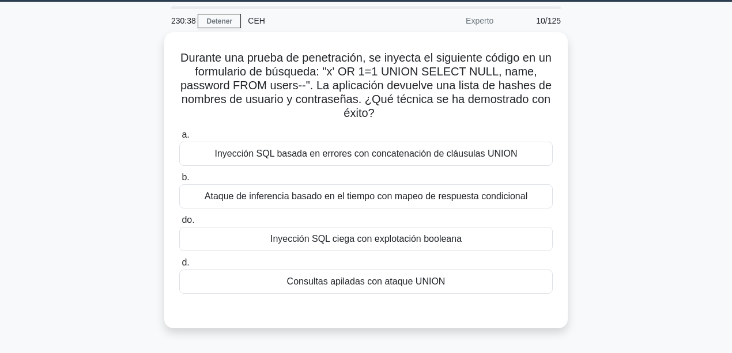
scroll to position [38, 0]
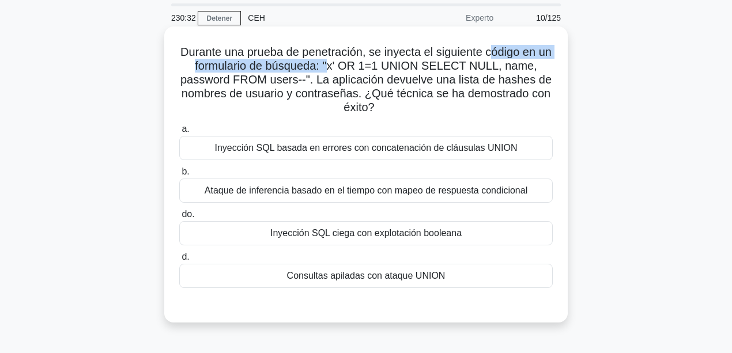
drag, startPoint x: 345, startPoint y: 66, endPoint x: 499, endPoint y: 52, distance: 155.0
click at [499, 52] on font "Durante una prueba de penetración, se inyecta el siguiente código en un formula…" at bounding box center [365, 80] width 371 height 68
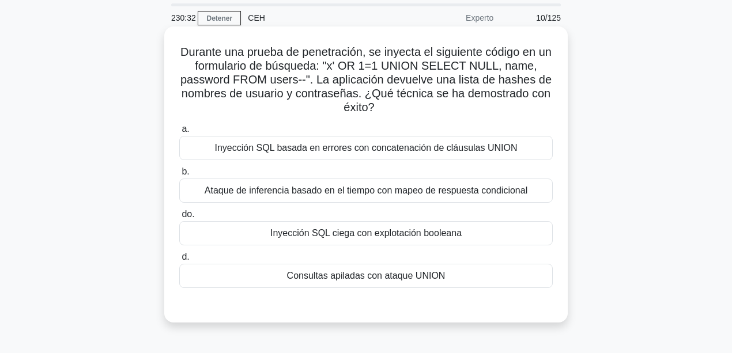
click at [470, 69] on font "Durante una prueba de penetración, se inyecta el siguiente código en un formula…" at bounding box center [365, 80] width 371 height 68
drag, startPoint x: 212, startPoint y: 96, endPoint x: 365, endPoint y: 95, distance: 153.9
click at [365, 95] on font "Durante una prueba de penetración, se inyecta el siguiente código en un formula…" at bounding box center [365, 80] width 371 height 68
click at [522, 86] on font "Durante una prueba de penetración, se inyecta el siguiente código en un formula…" at bounding box center [365, 80] width 371 height 68
drag, startPoint x: 436, startPoint y: 67, endPoint x: 466, endPoint y: 67, distance: 30.0
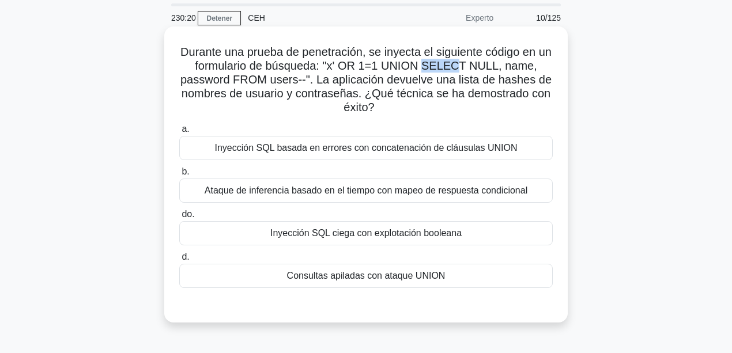
click at [466, 67] on font "Durante una prueba de penetración, se inyecta el siguiente código en un formula…" at bounding box center [365, 80] width 371 height 68
click at [464, 67] on font "Durante una prueba de penetración, se inyecta el siguiente código en un formula…" at bounding box center [365, 80] width 371 height 68
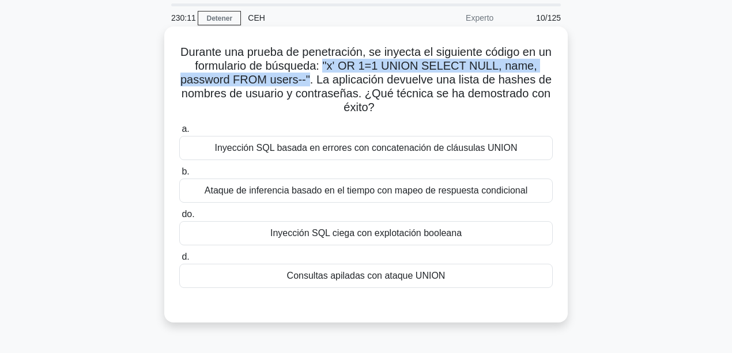
drag, startPoint x: 339, startPoint y: 65, endPoint x: 308, endPoint y: 82, distance: 36.1
click at [309, 82] on font "Durante una prueba de penetración, se inyecta el siguiente código en un formula…" at bounding box center [365, 80] width 371 height 68
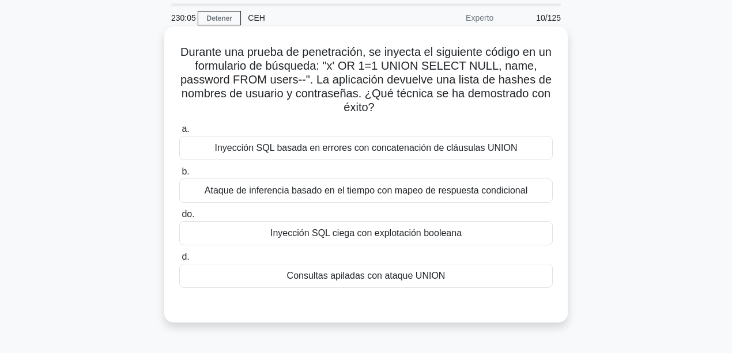
click at [327, 238] on font "Inyección SQL ciega con explotación booleana" at bounding box center [365, 233] width 191 height 10
click at [179, 218] on input "do. Inyección SQL ciega con explotación booleana" at bounding box center [179, 214] width 0 height 7
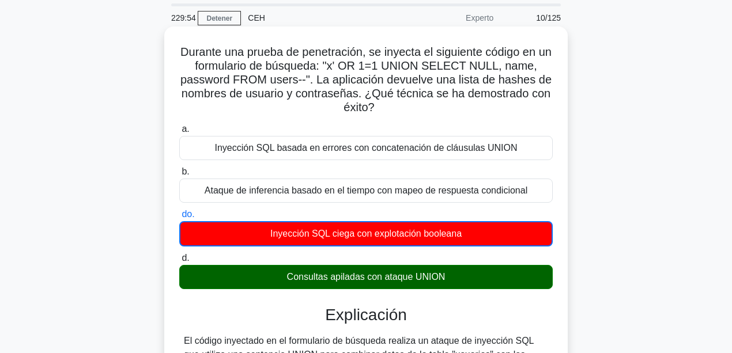
click at [409, 73] on font "Durante una prueba de penetración, se inyecta el siguiente código en un formula…" at bounding box center [365, 80] width 371 height 68
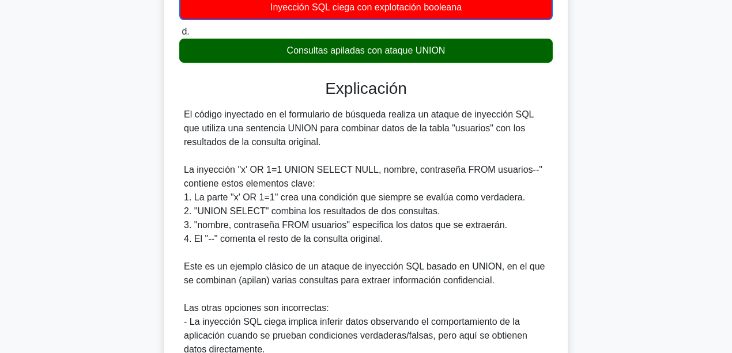
scroll to position [384, 0]
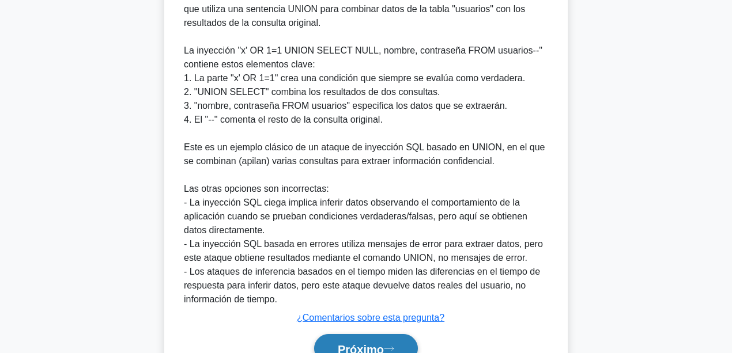
click at [372, 346] on font "Próximo" at bounding box center [361, 349] width 46 height 13
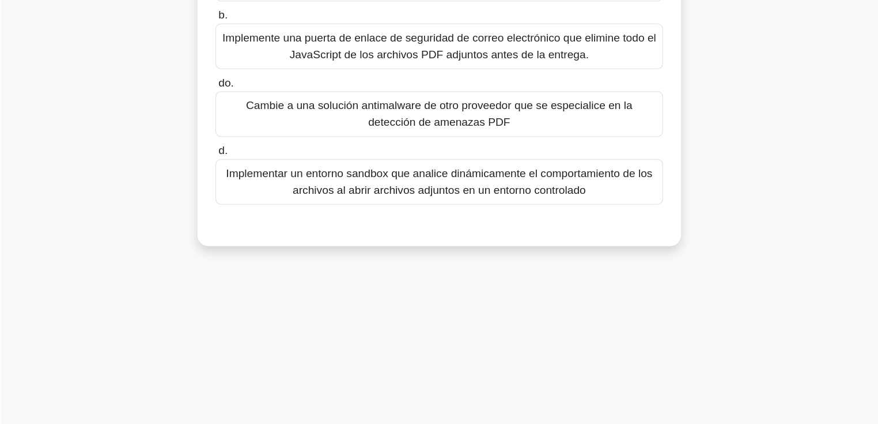
scroll to position [199, 0]
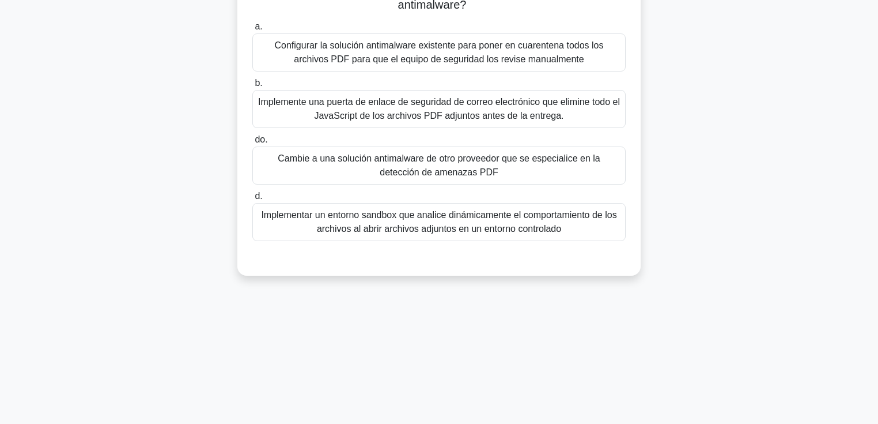
click at [630, 309] on div "229:42 Detener CEH Experto 11/125 Una importante institución financiera descubr…" at bounding box center [439, 131] width 761 height 576
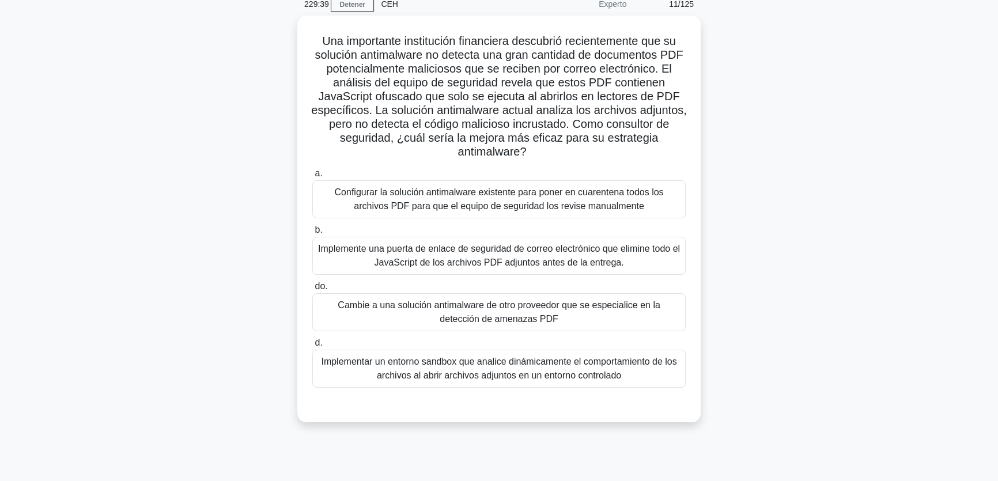
scroll to position [54, 0]
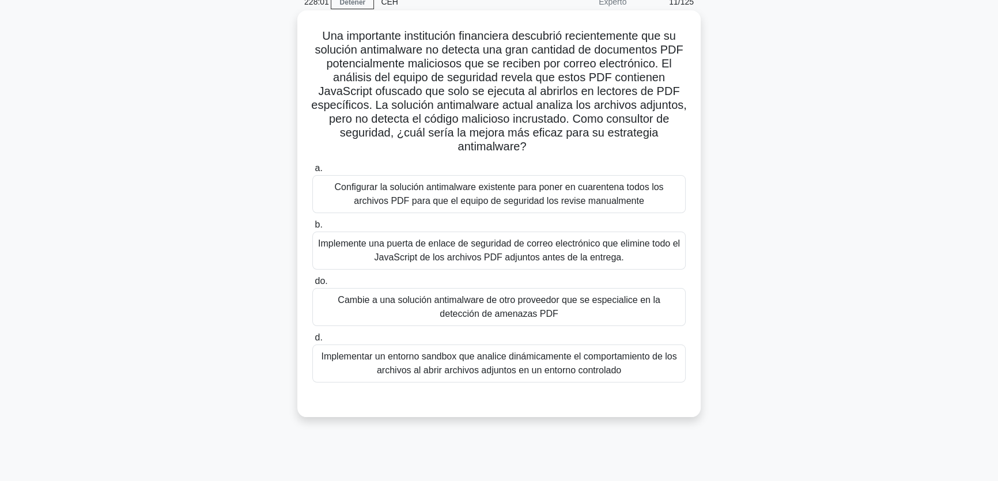
click at [564, 299] on font "Cambie a una solución antimalware de otro proveedor que se especialice en la de…" at bounding box center [499, 307] width 322 height 24
click at [312, 285] on input "do. Cambie a una solución antimalware de otro proveedor que se especialice en l…" at bounding box center [312, 281] width 0 height 7
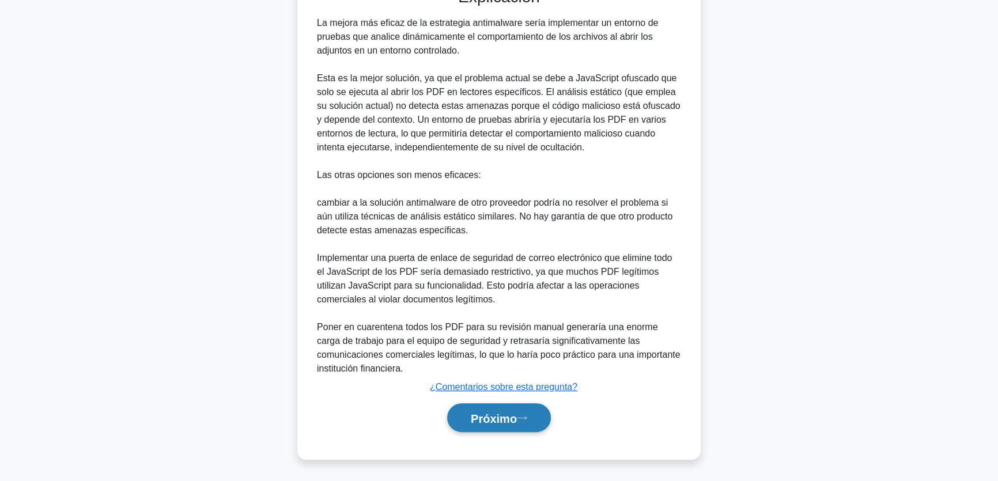
click at [497, 416] on font "Próximo" at bounding box center [494, 418] width 46 height 13
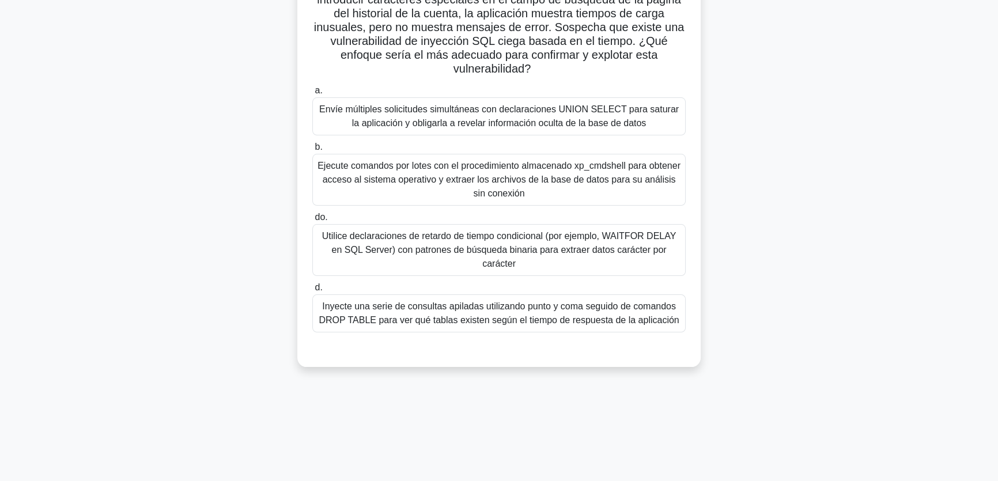
scroll to position [36, 0]
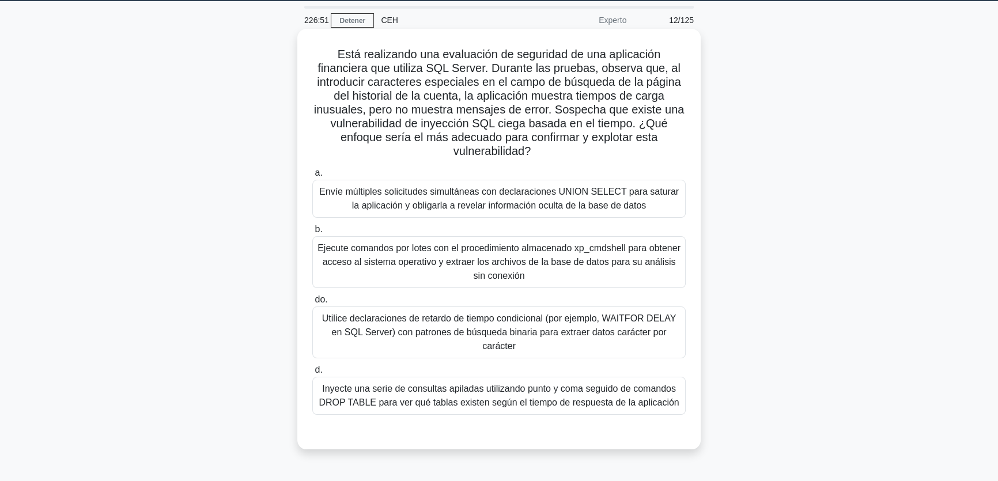
click at [445, 328] on font "Utilice declaraciones de retardo de tiempo condicional (por ejemplo, WAITFOR DE…" at bounding box center [499, 332] width 354 height 37
click at [312, 304] on input "do. Utilice declaraciones de retardo de tiempo condicional (por ejemplo, WAITFO…" at bounding box center [312, 299] width 0 height 7
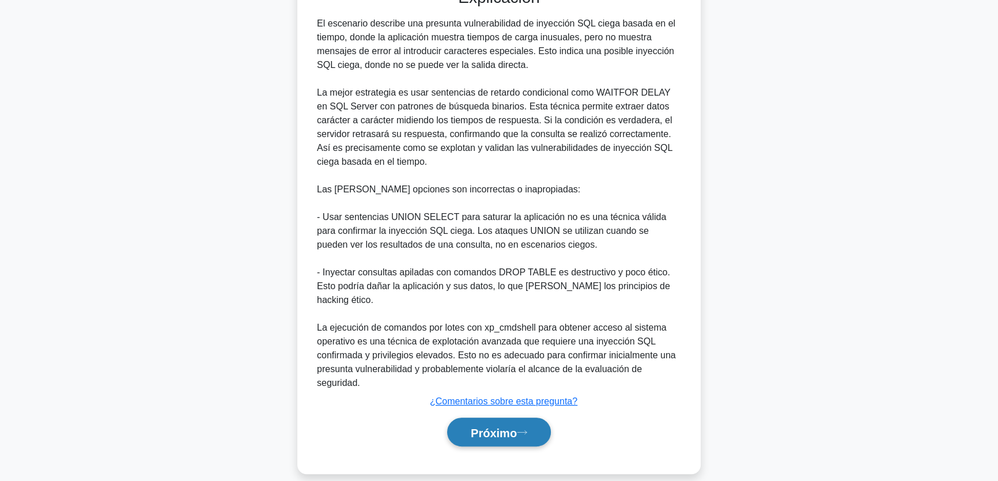
click at [477, 428] on button "Próximo" at bounding box center [499, 432] width 104 height 29
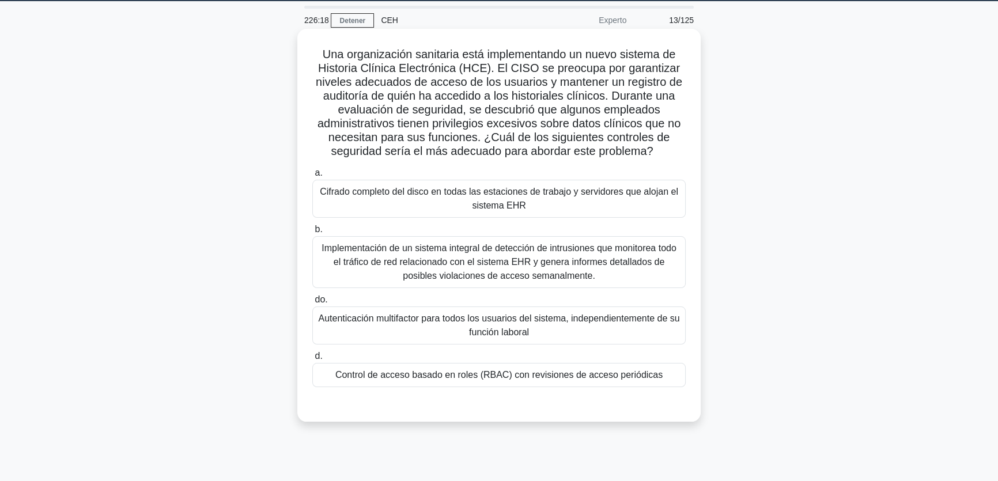
click at [630, 376] on font "Control de acceso basado en roles (RBAC) con revisiones de acceso periódicas" at bounding box center [498, 375] width 327 height 10
click at [312, 360] on input "d. Control de acceso basado en roles (RBAC) con revisiones de acceso periódicas" at bounding box center [312, 356] width 0 height 7
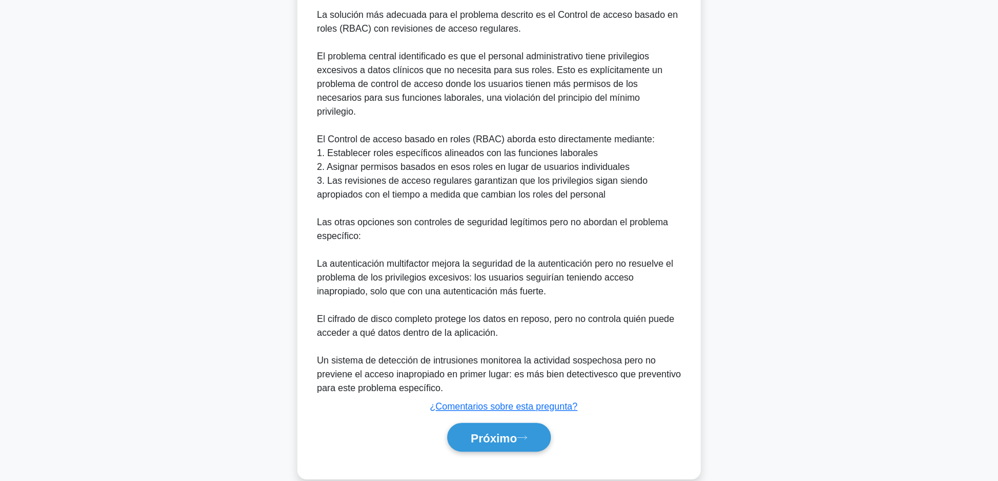
scroll to position [466, 0]
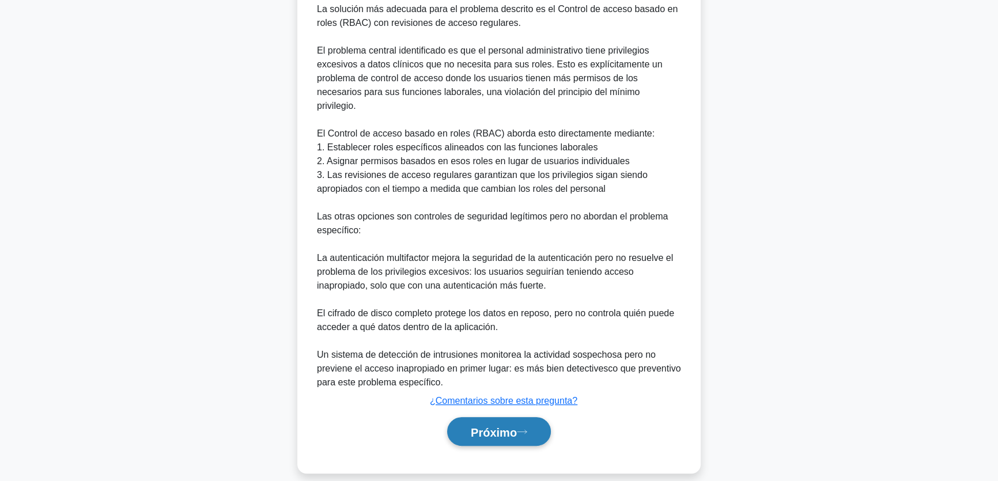
click at [507, 426] on font "Próximo" at bounding box center [494, 432] width 46 height 13
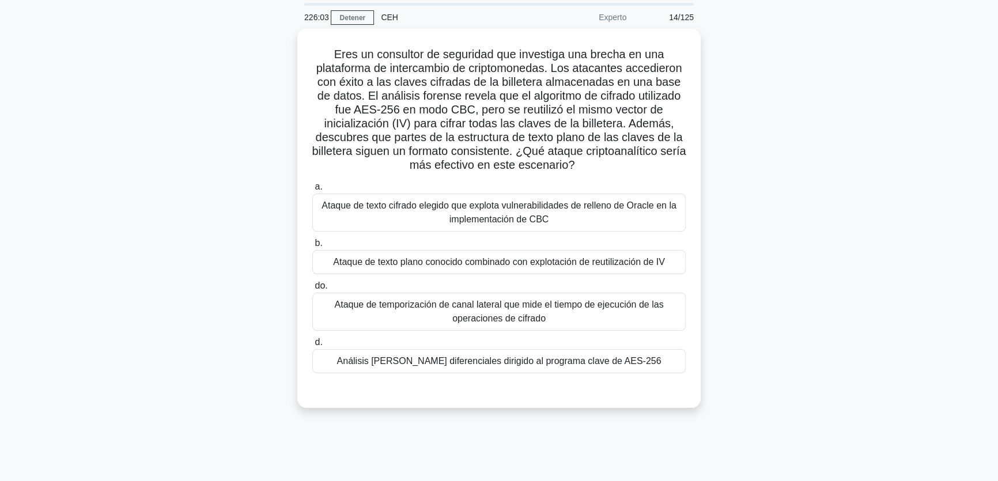
scroll to position [36, 0]
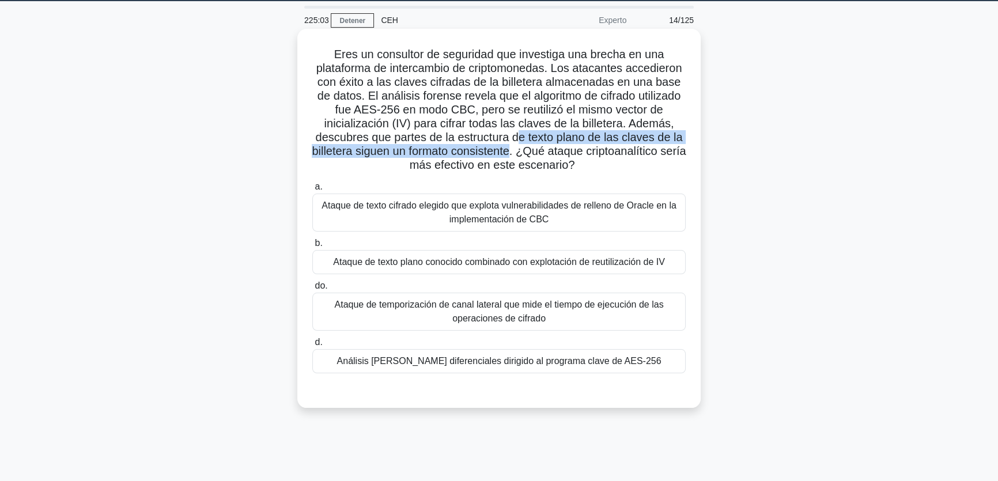
drag, startPoint x: 526, startPoint y: 152, endPoint x: 522, endPoint y: 143, distance: 10.3
click at [522, 143] on font "Eres un consultor de seguridad que investiga una brecha en una plataforma de in…" at bounding box center [499, 109] width 374 height 123
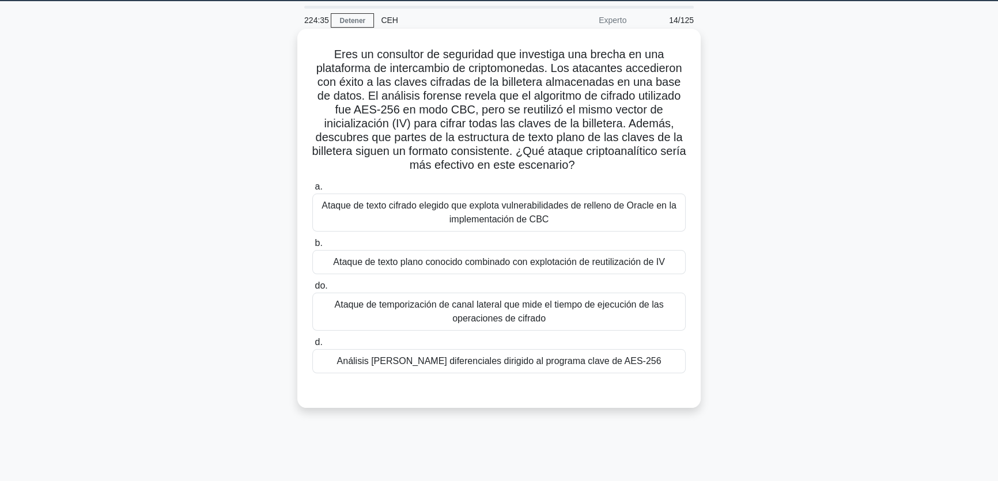
click at [609, 155] on font "Eres un consultor de seguridad que investiga una brecha en una plataforma de in…" at bounding box center [499, 109] width 374 height 123
drag, startPoint x: 406, startPoint y: 112, endPoint x: 471, endPoint y: 112, distance: 65.1
click at [471, 112] on font "Eres un consultor de seguridad que investiga una brecha en una plataforma de in…" at bounding box center [499, 109] width 374 height 123
click at [586, 130] on font "Eres un consultor de seguridad que investiga una brecha en una plataforma de in…" at bounding box center [499, 109] width 374 height 123
click at [450, 218] on font "Ataque de texto cifrado elegido que explota vulnerabilidades de relleno de Orac…" at bounding box center [499, 213] width 363 height 28
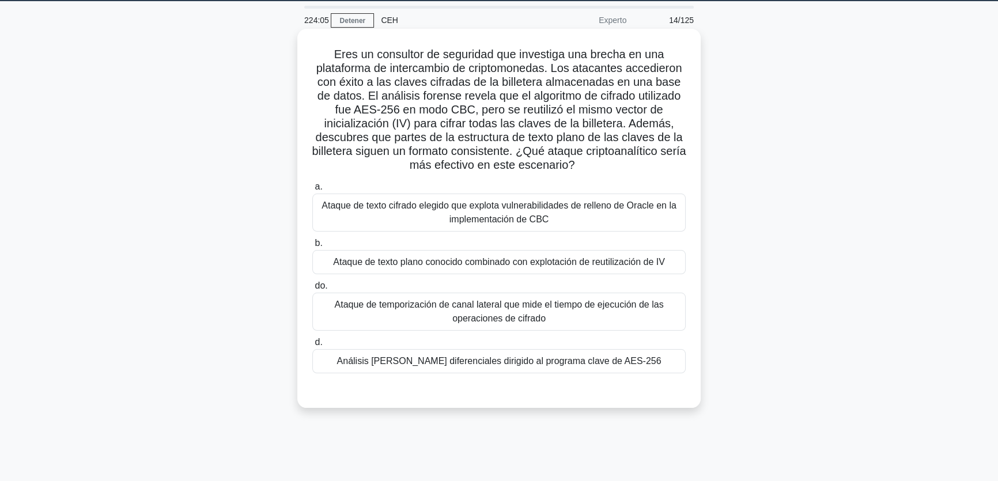
click at [312, 191] on input "a. Ataque de texto cifrado elegido que explota vulnerabilidades de relleno de O…" at bounding box center [312, 186] width 0 height 7
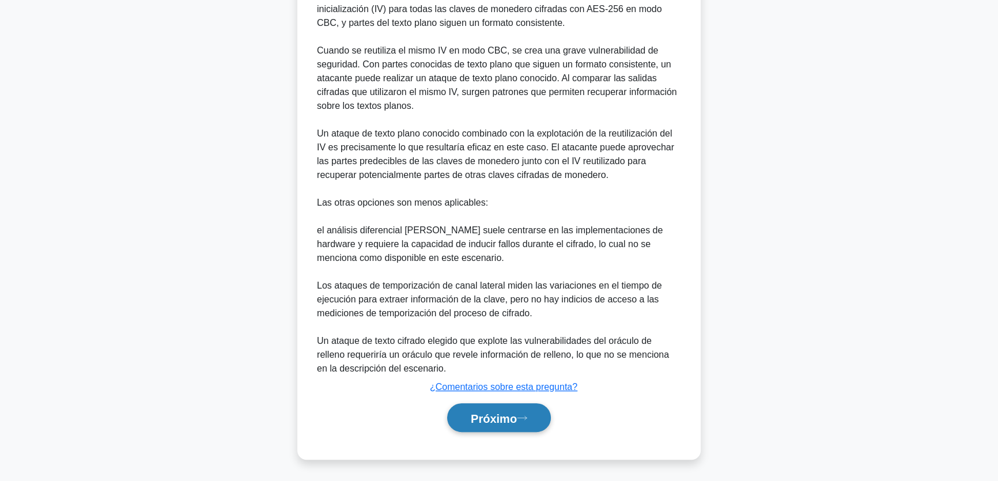
click at [497, 417] on font "Próximo" at bounding box center [494, 418] width 46 height 13
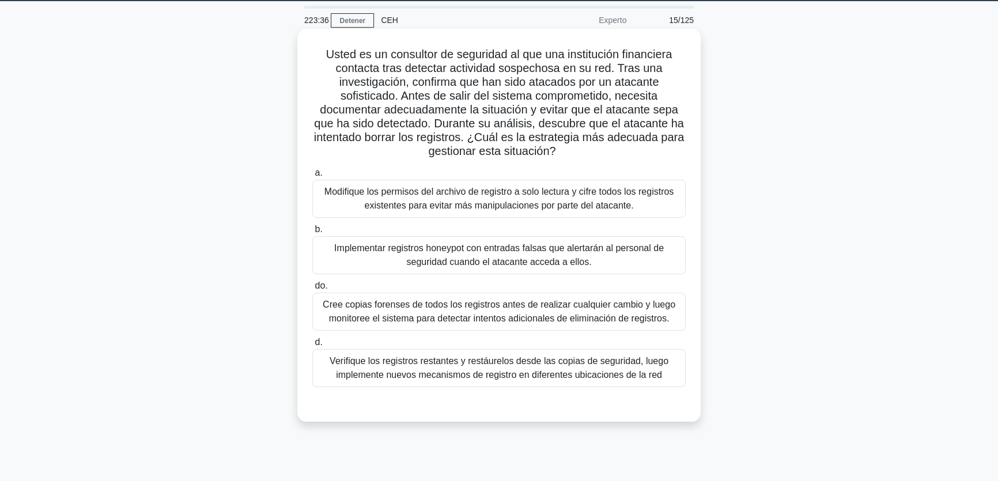
click at [428, 312] on font "Cree copias forenses de todos los registros antes de realizar cualquier cambio …" at bounding box center [499, 312] width 353 height 24
click at [312, 290] on input "do. Cree copias forenses de todos los registros antes de realizar cualquier cam…" at bounding box center [312, 285] width 0 height 7
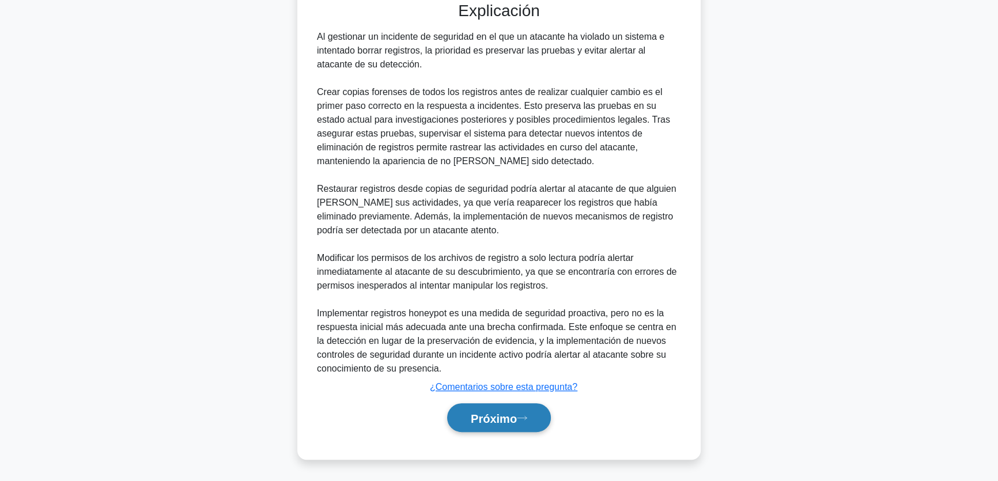
click at [504, 419] on font "Próximo" at bounding box center [494, 418] width 46 height 13
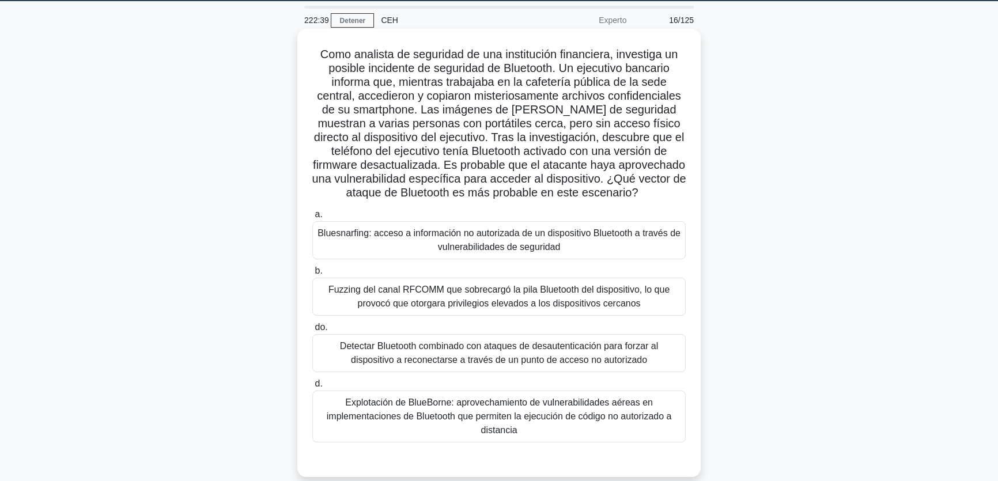
click at [480, 243] on font "Bluesnarfing: acceso a información no autorizada de un dispositivo Bluetooth a …" at bounding box center [499, 240] width 363 height 24
click at [312, 218] on input "a. Bluesnarfing: acceso a información no autorizada de un dispositivo Bluetooth…" at bounding box center [312, 214] width 0 height 7
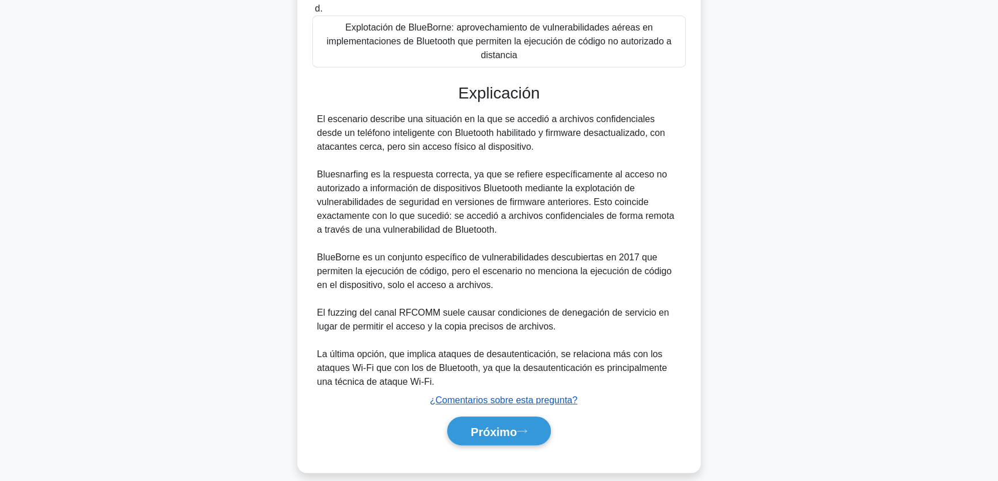
scroll to position [424, 0]
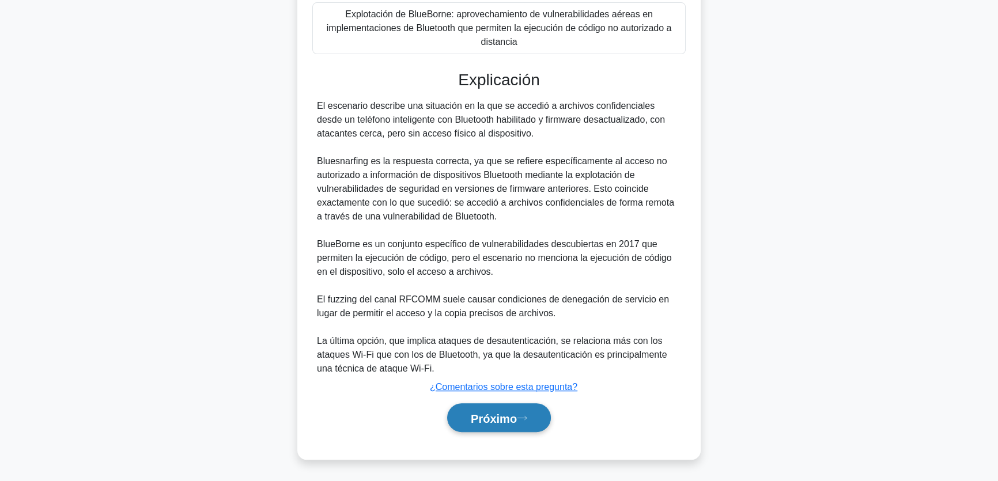
click at [486, 418] on font "Próximo" at bounding box center [494, 418] width 46 height 13
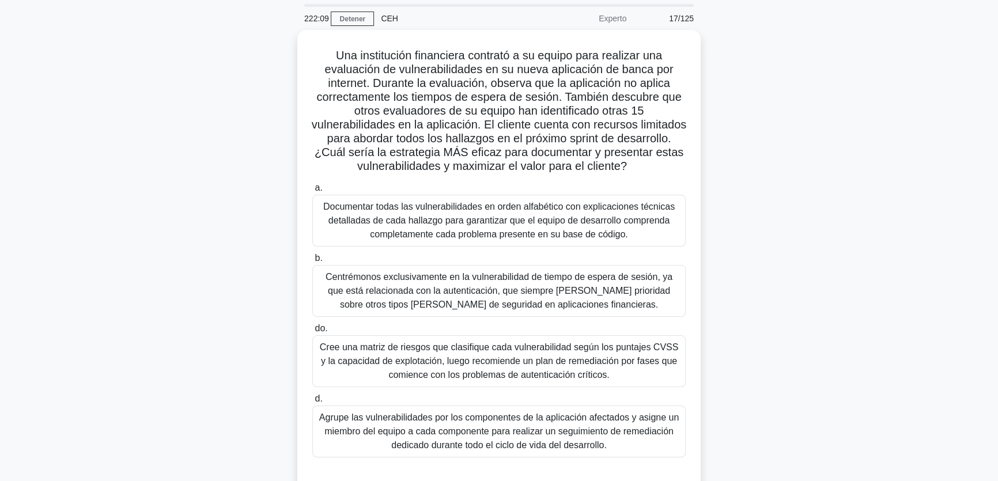
scroll to position [36, 0]
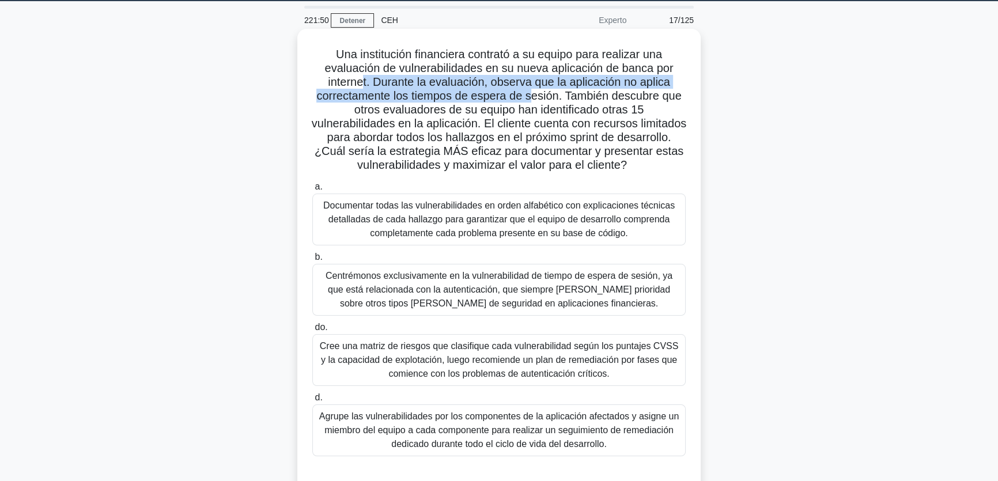
drag, startPoint x: 485, startPoint y: 112, endPoint x: 363, endPoint y: 84, distance: 125.3
click at [363, 84] on font "Una institución financiera contrató a su equipo para realizar una evaluación de…" at bounding box center [499, 109] width 375 height 123
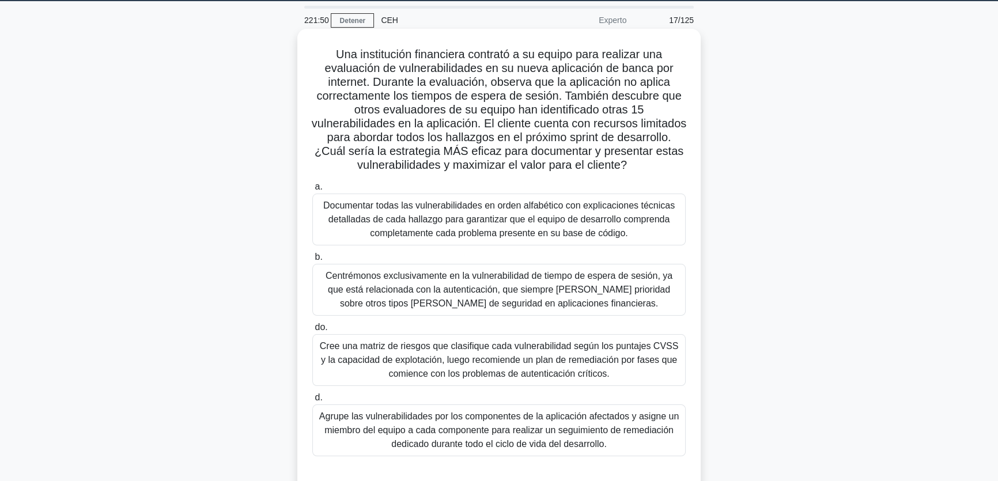
click at [607, 97] on font "Una institución financiera contrató a su equipo para realizar una evaluación de…" at bounding box center [499, 109] width 375 height 123
click at [584, 372] on font "Cree una matriz de riesgos que clasifique cada vulnerabilidad según los puntaje…" at bounding box center [499, 359] width 359 height 37
click at [312, 331] on input "do. Cree una matriz de riesgos que clasifique cada vulnerabilidad según los pun…" at bounding box center [312, 327] width 0 height 7
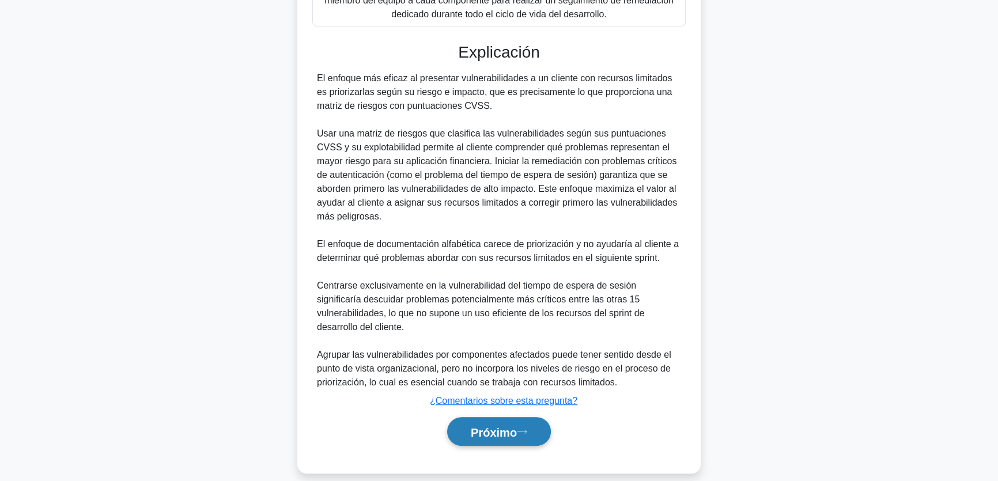
click at [461, 429] on button "Próximo" at bounding box center [499, 431] width 104 height 29
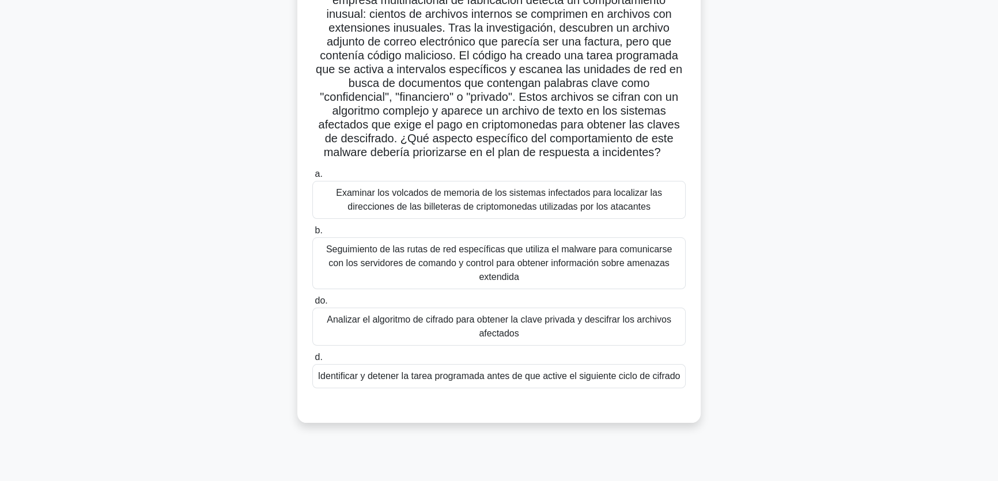
scroll to position [104, 0]
drag, startPoint x: 487, startPoint y: 150, endPoint x: 625, endPoint y: 150, distance: 137.7
click at [625, 150] on font "El equipo del Centro de Operaciones de Seguridad (SOC) de una empresa multinaci…" at bounding box center [499, 68] width 367 height 179
click at [614, 154] on font "El equipo del Centro de Operaciones de Seguridad (SOC) de una empresa multinaci…" at bounding box center [499, 68] width 367 height 179
drag, startPoint x: 580, startPoint y: 163, endPoint x: 568, endPoint y: 154, distance: 15.2
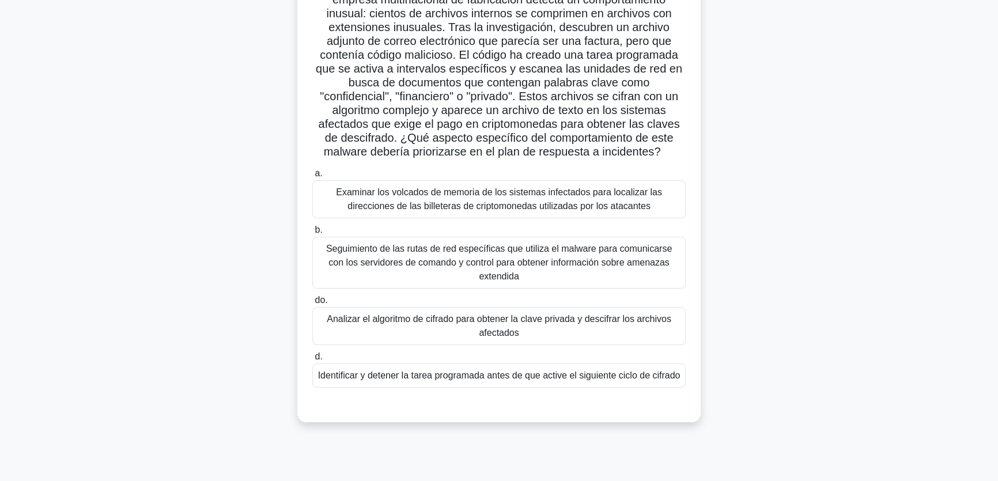
click at [570, 155] on div "El equipo del Centro de Operaciones de Seguridad (SOC) de una empresa multinaci…" at bounding box center [499, 191] width 394 height 453
click at [506, 138] on font "El equipo del Centro de Operaciones de Seguridad (SOC) de una empresa multinaci…" at bounding box center [499, 68] width 367 height 179
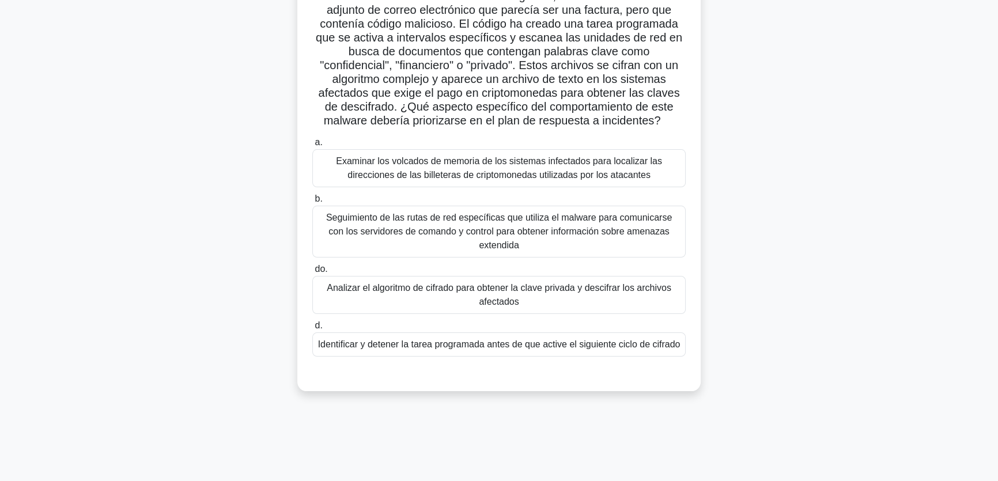
scroll to position [141, 0]
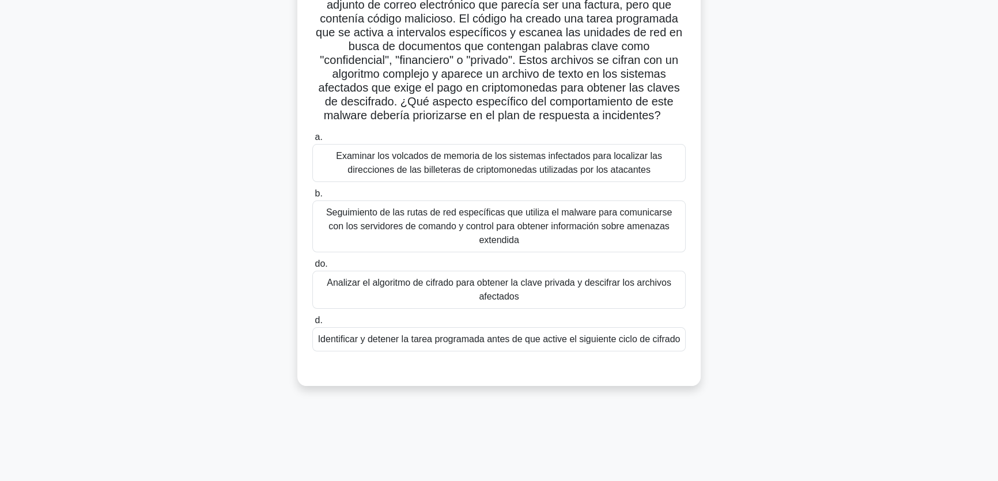
click at [477, 341] on font "Identificar y detener la tarea programada antes de que active el siguiente cicl…" at bounding box center [499, 339] width 362 height 10
click at [312, 324] on input "d. Identificar y detener la tarea programada antes de que active el siguiente c…" at bounding box center [312, 320] width 0 height 7
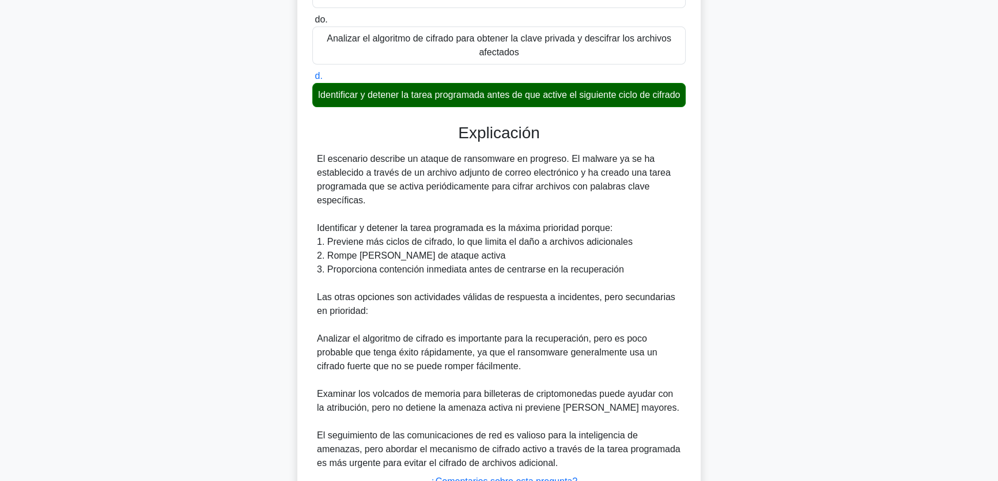
scroll to position [403, 0]
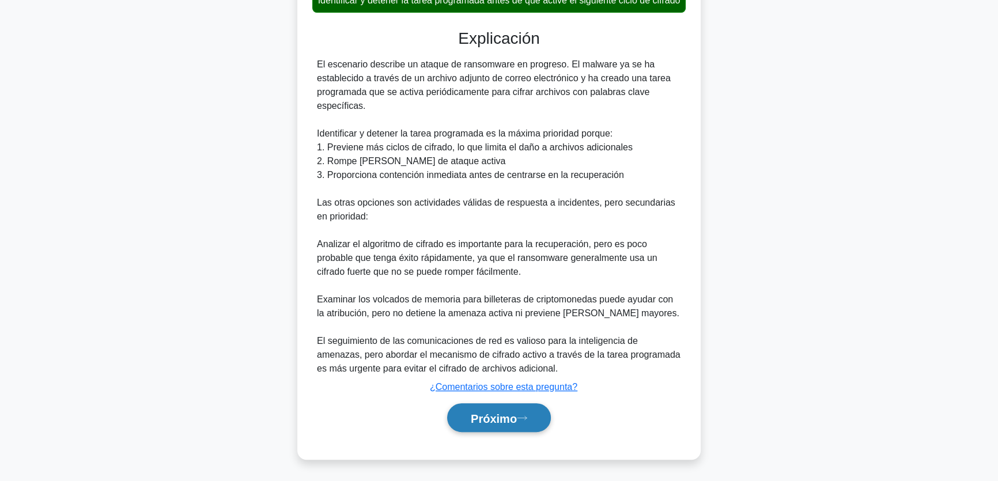
click at [514, 419] on font "Próximo" at bounding box center [494, 418] width 46 height 13
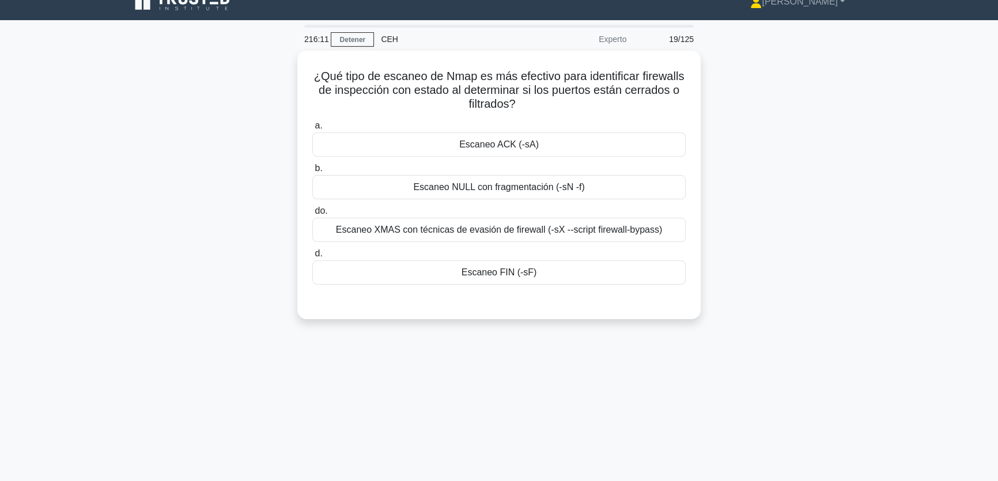
scroll to position [0, 0]
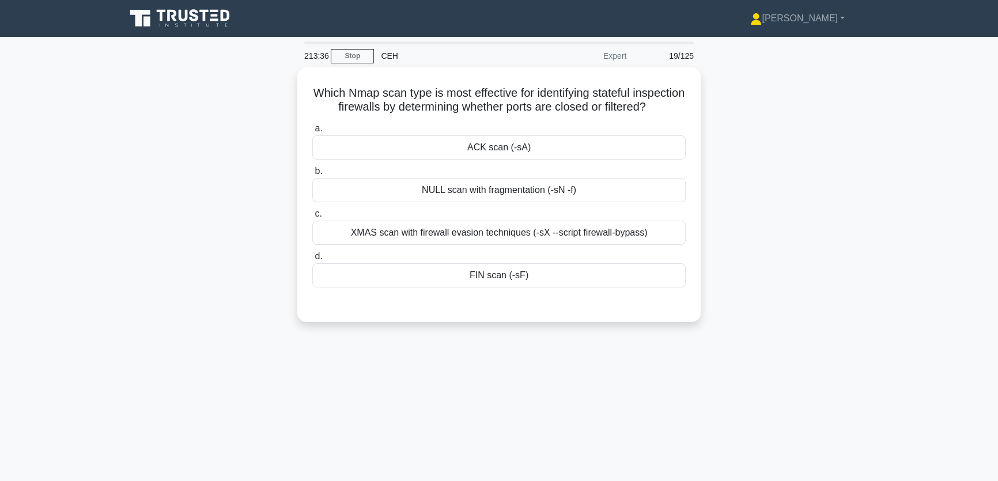
click at [793, 231] on div "Which Nmap scan type is most effective for identifying stateful inspection fire…" at bounding box center [499, 201] width 761 height 269
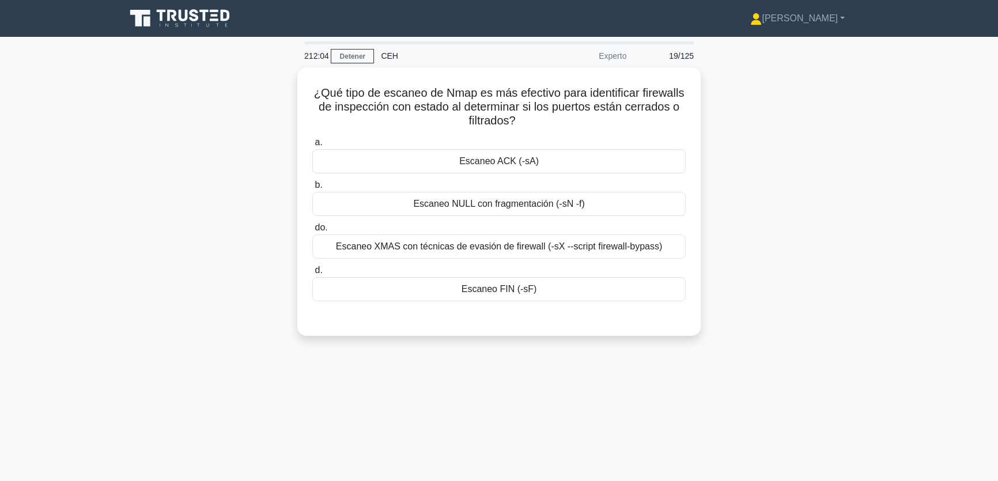
click at [841, 191] on div "¿Qué tipo de escaneo de Nmap es más efectivo para identificar firewalls de insp…" at bounding box center [499, 208] width 761 height 282
click at [811, 268] on div "¿Qué tipo de escaneo de Nmap es más efectivo para identificar firewalls de insp…" at bounding box center [499, 208] width 761 height 282
click at [484, 173] on div "a. Escaneo ACK (-sA) b. Escaneo NULL con fragmentación (-sN -f) do. d." at bounding box center [498, 215] width 387 height 171
click at [485, 165] on font "Escaneo ACK (-sA)" at bounding box center [499, 159] width 80 height 14
click at [312, 143] on input "a. Escaneo ACK (-sA)" at bounding box center [312, 139] width 0 height 7
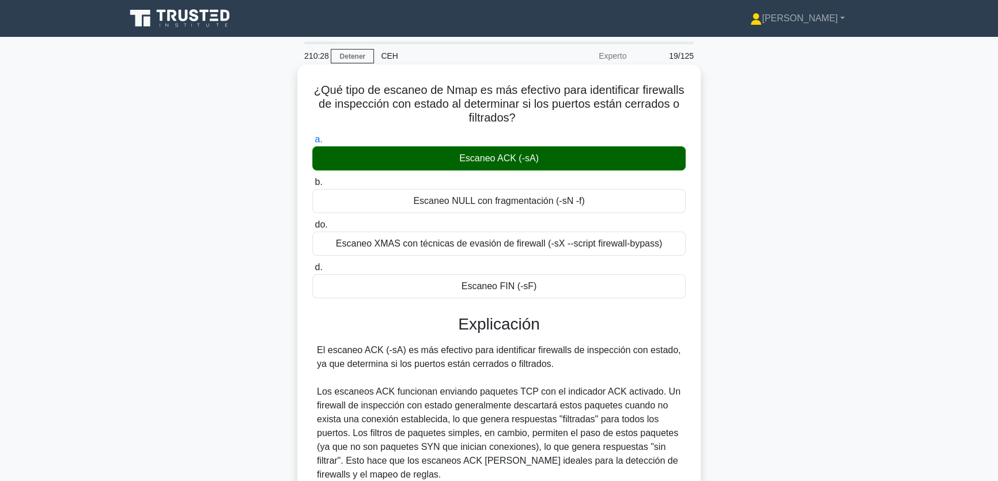
drag, startPoint x: 355, startPoint y: 368, endPoint x: 550, endPoint y: 361, distance: 195.5
click at [550, 360] on font "El escaneo ACK (-sA) es más efectivo para identificar firewalls de inspección c…" at bounding box center [499, 357] width 364 height 24
click at [453, 364] on font "El escaneo ACK (-sA) es más efectivo para identificar firewalls de inspección c…" at bounding box center [499, 357] width 364 height 24
drag, startPoint x: 379, startPoint y: 347, endPoint x: 424, endPoint y: 357, distance: 46.1
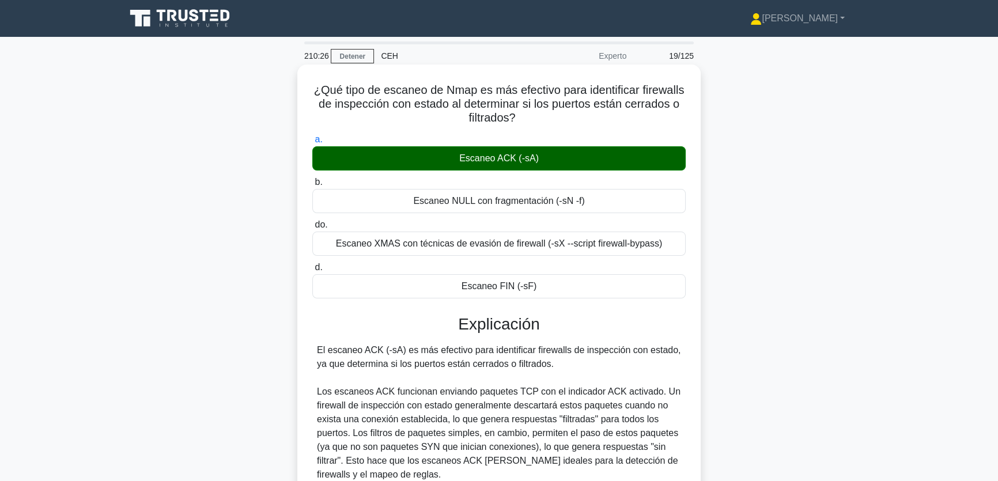
drag, startPoint x: 424, startPoint y: 357, endPoint x: 444, endPoint y: 357, distance: 19.6
click at [425, 357] on font "El escaneo ACK (-sA) es más efectivo para identificar firewalls de inspección c…" at bounding box center [499, 357] width 364 height 24
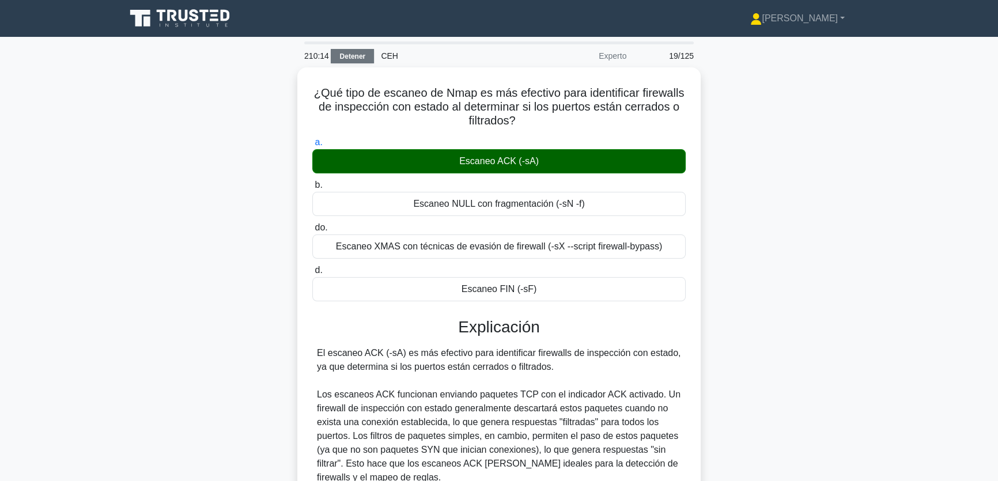
click at [350, 50] on link "Detener" at bounding box center [352, 56] width 43 height 14
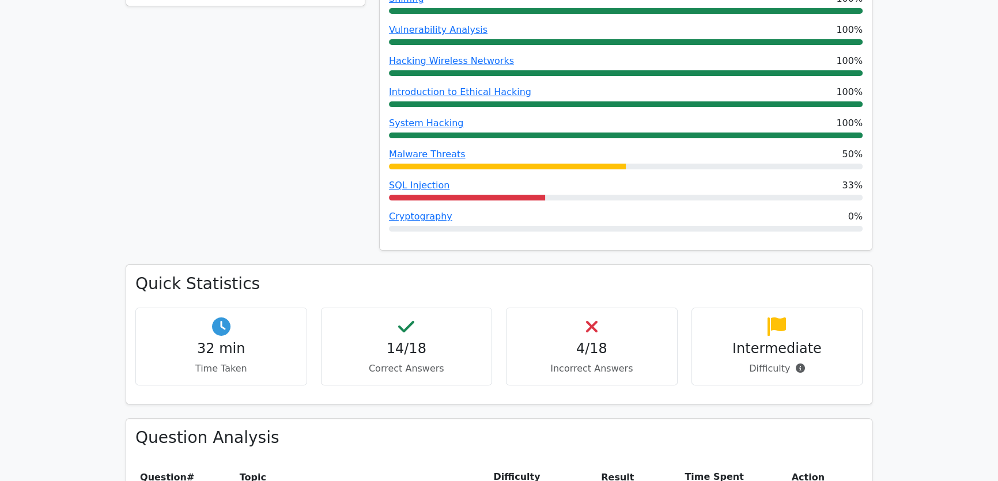
scroll to position [419, 0]
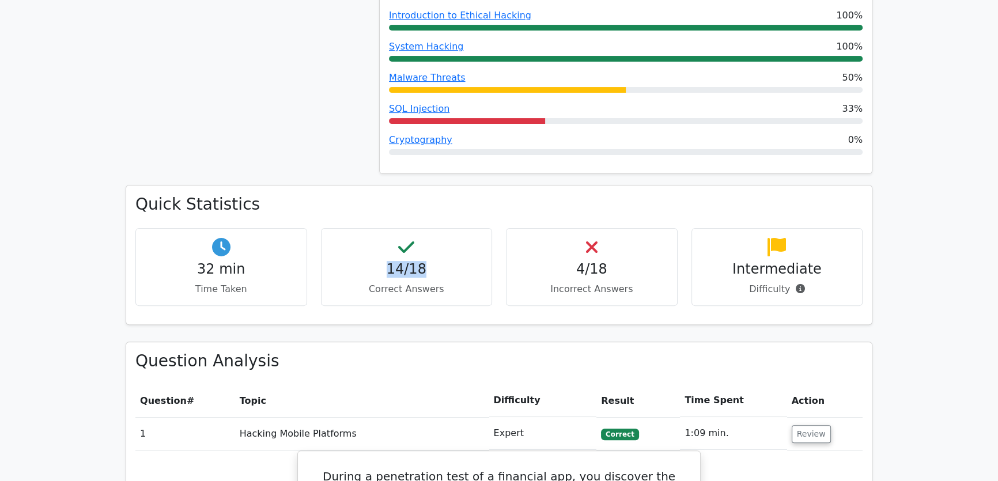
drag, startPoint x: 428, startPoint y: 269, endPoint x: 370, endPoint y: 258, distance: 59.2
click at [369, 262] on h4 "14/18" at bounding box center [407, 269] width 152 height 17
click at [372, 252] on div "14/18 Correct Answers" at bounding box center [407, 267] width 172 height 78
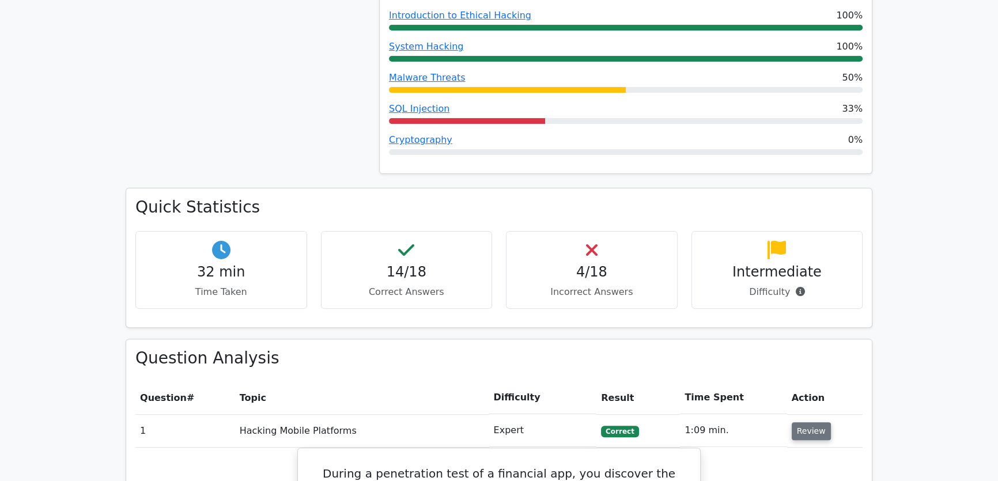
click at [795, 435] on button "Review" at bounding box center [811, 431] width 39 height 18
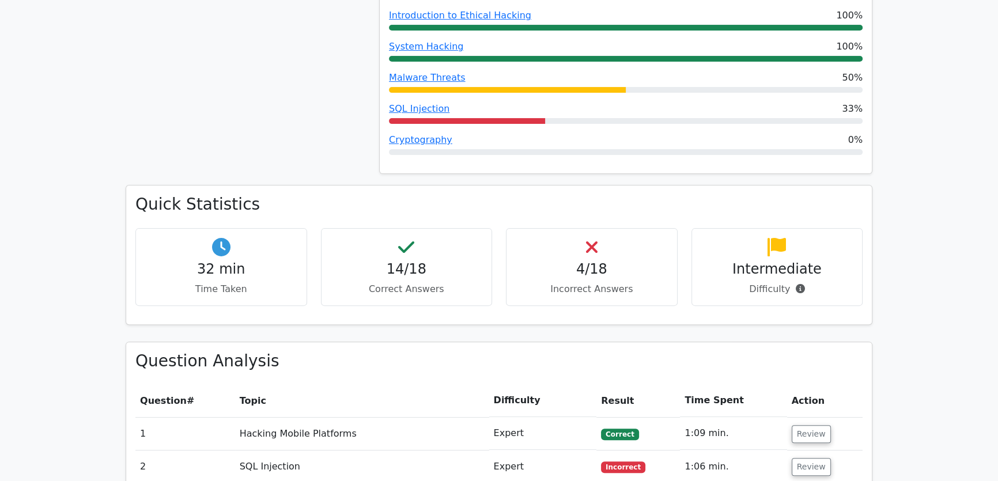
drag, startPoint x: 695, startPoint y: 501, endPoint x: 520, endPoint y: 317, distance: 254.4
click at [520, 317] on div "Quick Statistics 32 min Time Taken 14/18 Correct Answers 4/18 Incorrect Answers…" at bounding box center [499, 255] width 746 height 138
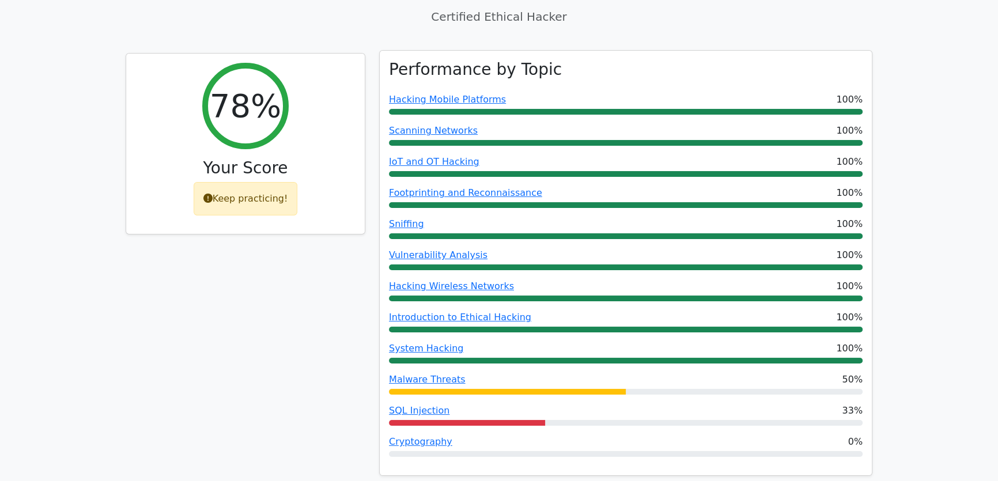
scroll to position [104, 0]
